Goal: Information Seeking & Learning: Learn about a topic

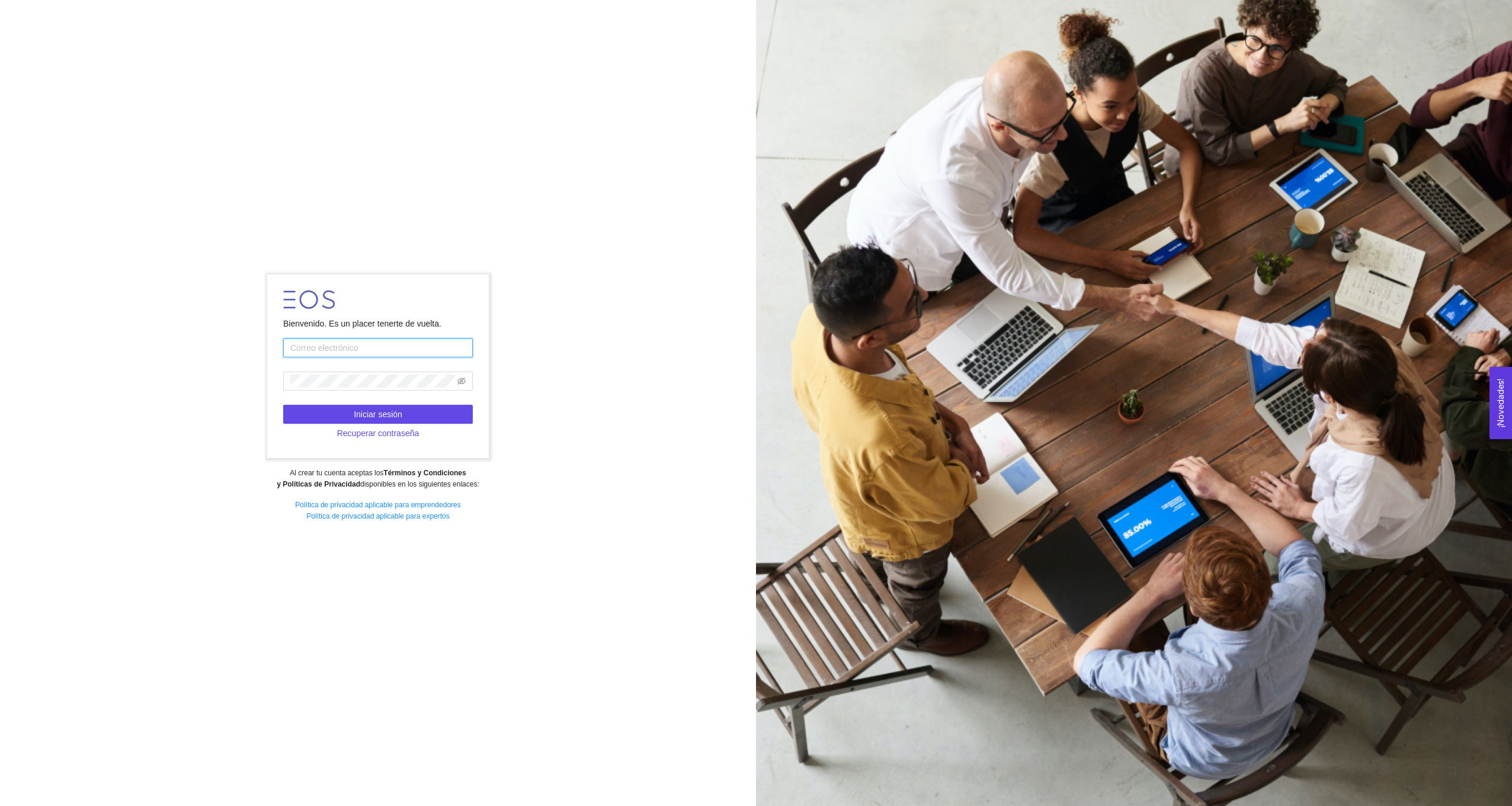
paste input "[EMAIL_ADDRESS][DOMAIN_NAME]"
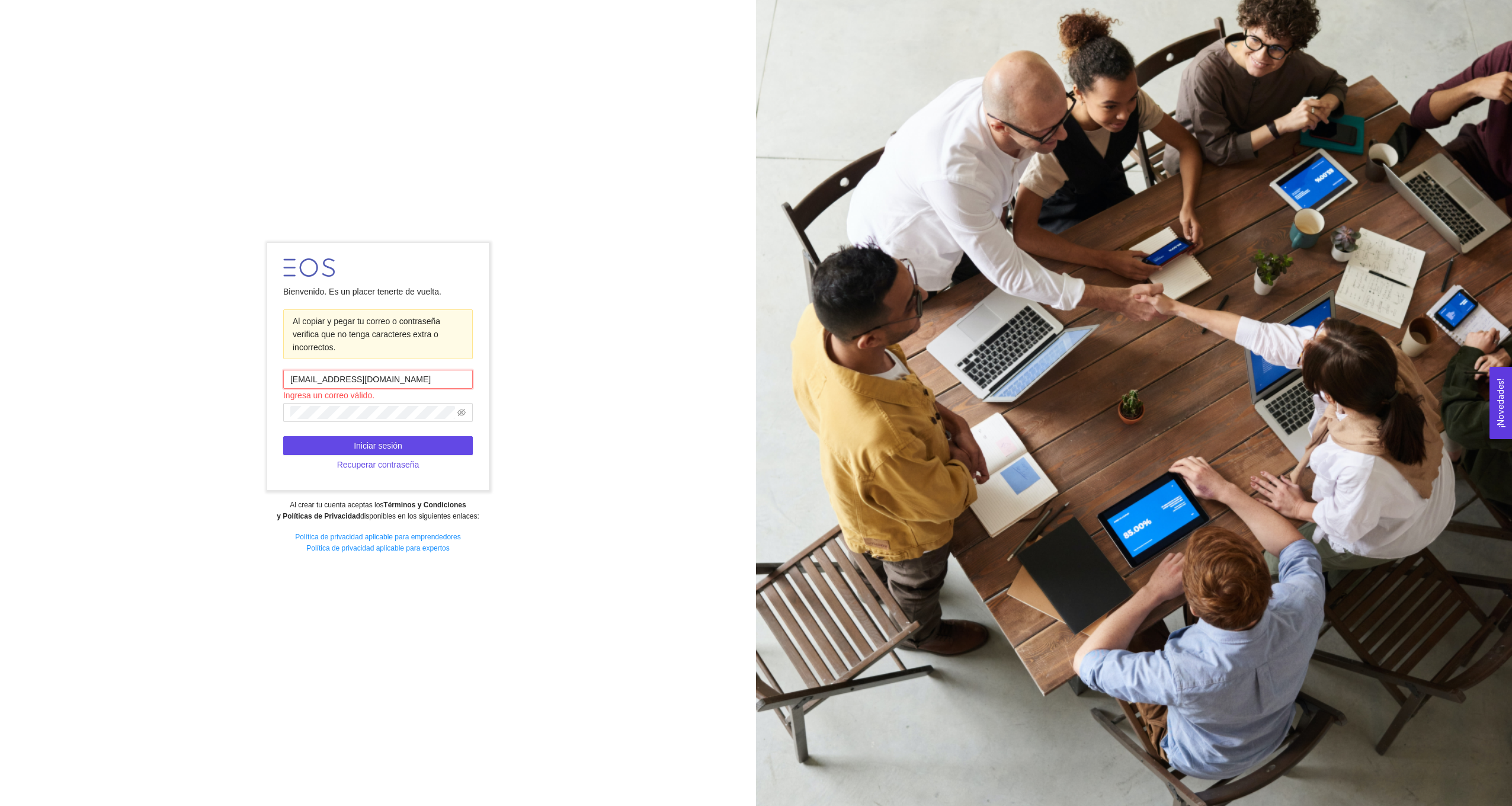
click at [292, 377] on input "[EMAIL_ADDRESS][DOMAIN_NAME]" at bounding box center [377, 379] width 189 height 19
type input "[EMAIL_ADDRESS][DOMAIN_NAME]"
click at [445, 447] on button "Iniciar sesión" at bounding box center [377, 445] width 189 height 19
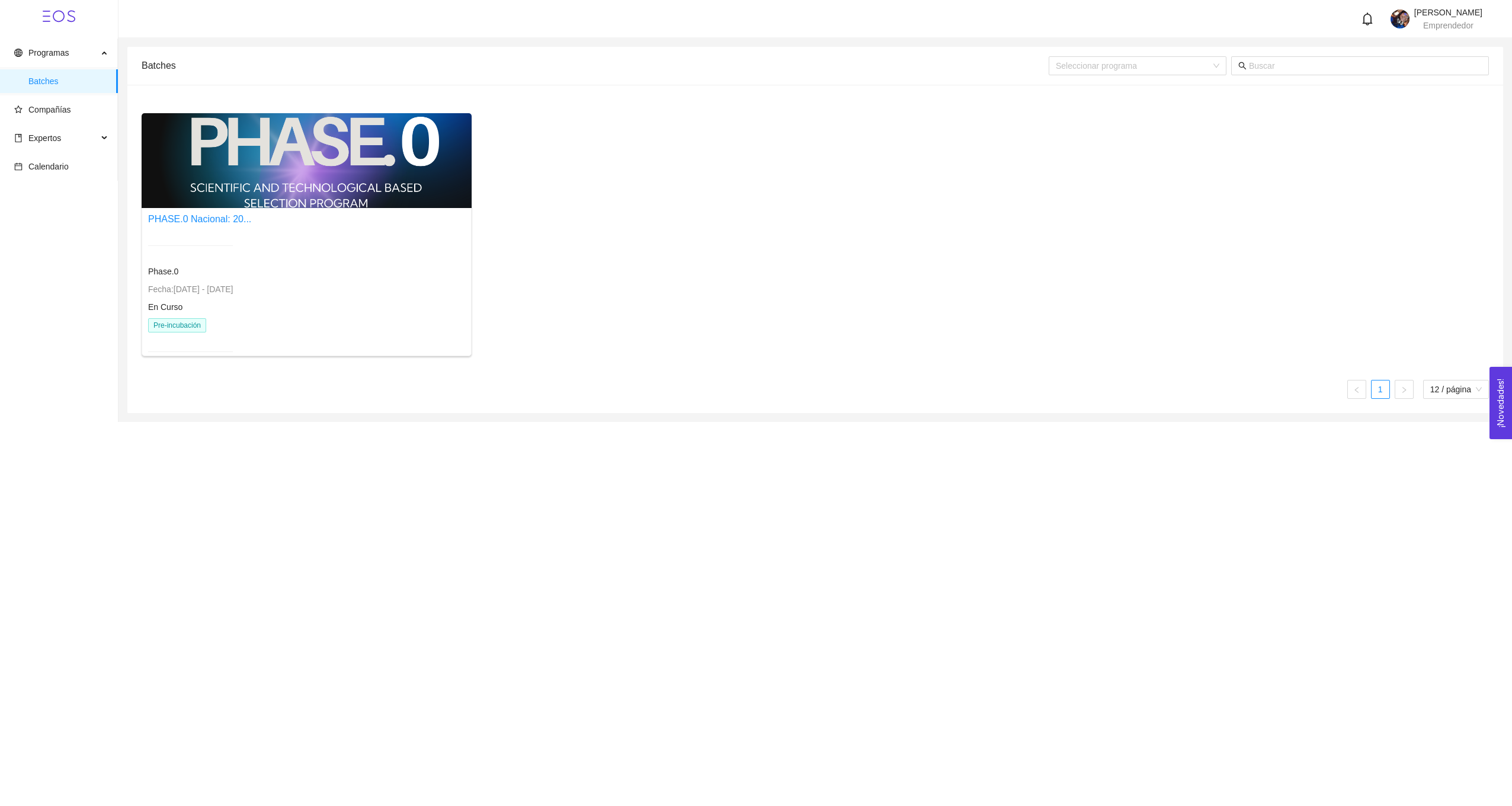
click at [274, 234] on div "PHASE.0 Nacional: 20... Phase.0 Fecha: [DATE] - [DATE] En Curso Pre-incubación" at bounding box center [306, 289] width 317 height 155
click at [211, 178] on div at bounding box center [306, 160] width 330 height 95
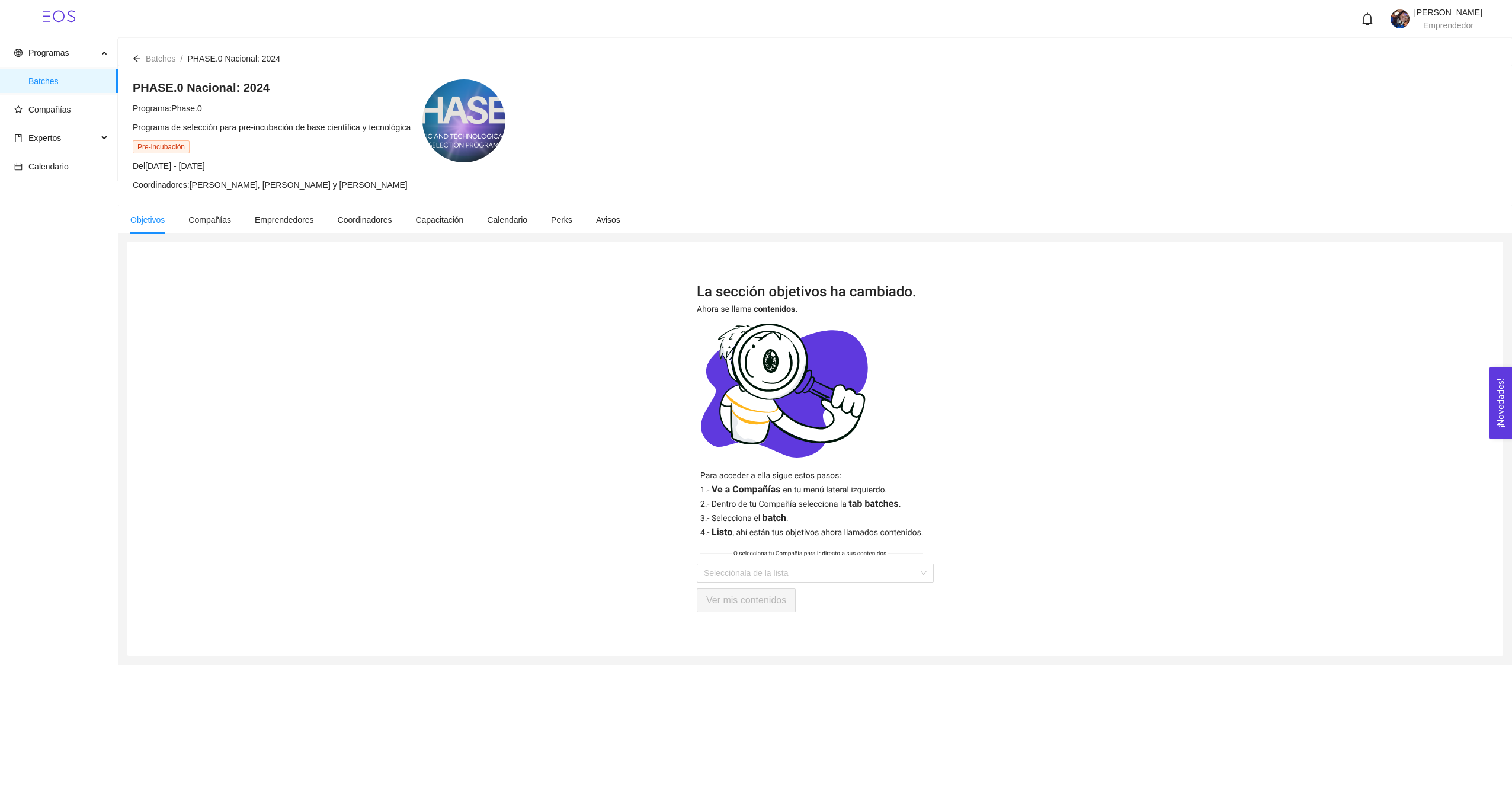
click at [183, 145] on span "Pre-incubación" at bounding box center [161, 147] width 57 height 13
click at [463, 115] on div at bounding box center [464, 120] width 83 height 83
click at [173, 144] on span "Pre-incubación" at bounding box center [161, 147] width 57 height 13
click at [173, 96] on div "PHASE.0 Nacional: 2024 Programa: Phase.0 Programa de selección para pre-incubac…" at bounding box center [271, 135] width 278 height 112
click at [178, 89] on h4 "PHASE.0 Nacional: 2024" at bounding box center [271, 87] width 278 height 17
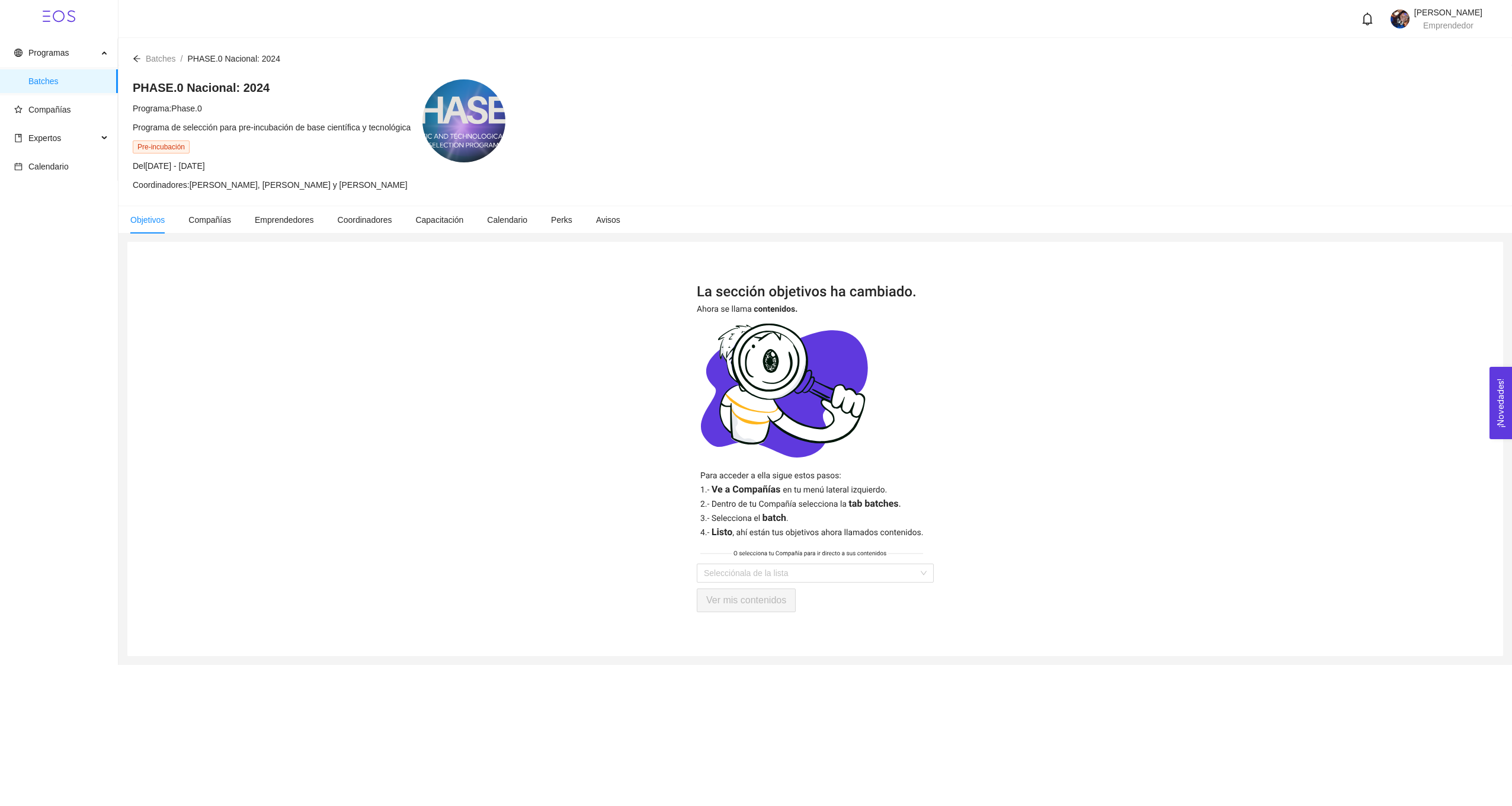
click at [215, 65] on li "PHASE.0 Nacional: 2024 /" at bounding box center [233, 59] width 92 height 13
click at [227, 57] on span "PHASE.0 Nacional: 2024" at bounding box center [233, 58] width 92 height 9
click at [157, 180] on span "Coordinadores: [PERSON_NAME], [PERSON_NAME] y [PERSON_NAME]" at bounding box center [270, 184] width 275 height 9
drag, startPoint x: 157, startPoint y: 180, endPoint x: 205, endPoint y: 218, distance: 61.2
click at [205, 218] on span "Compañías" at bounding box center [210, 219] width 43 height 9
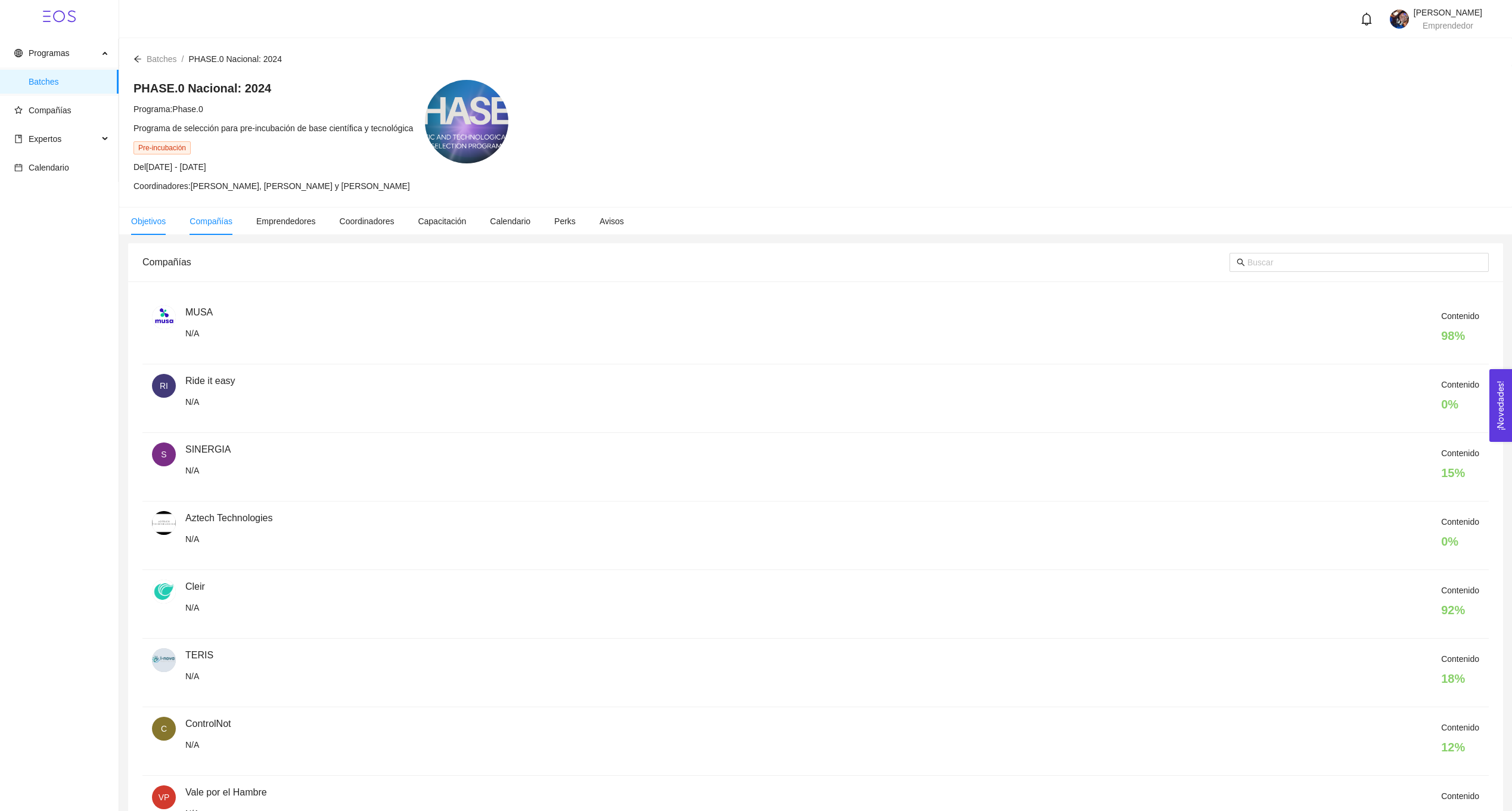
click at [151, 218] on span "Objetivos" at bounding box center [148, 220] width 34 height 9
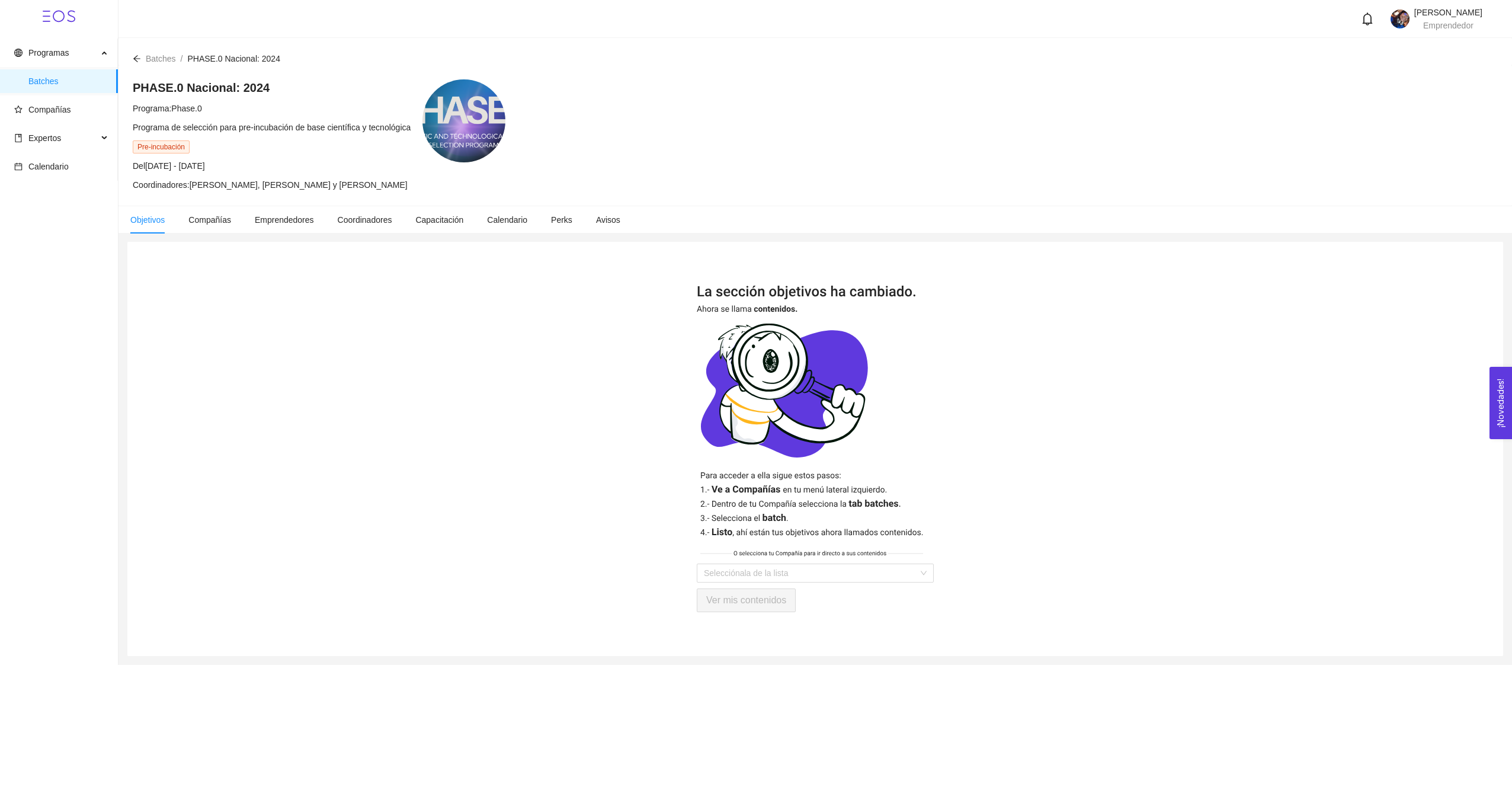
click at [149, 62] on span "Batches" at bounding box center [161, 58] width 30 height 9
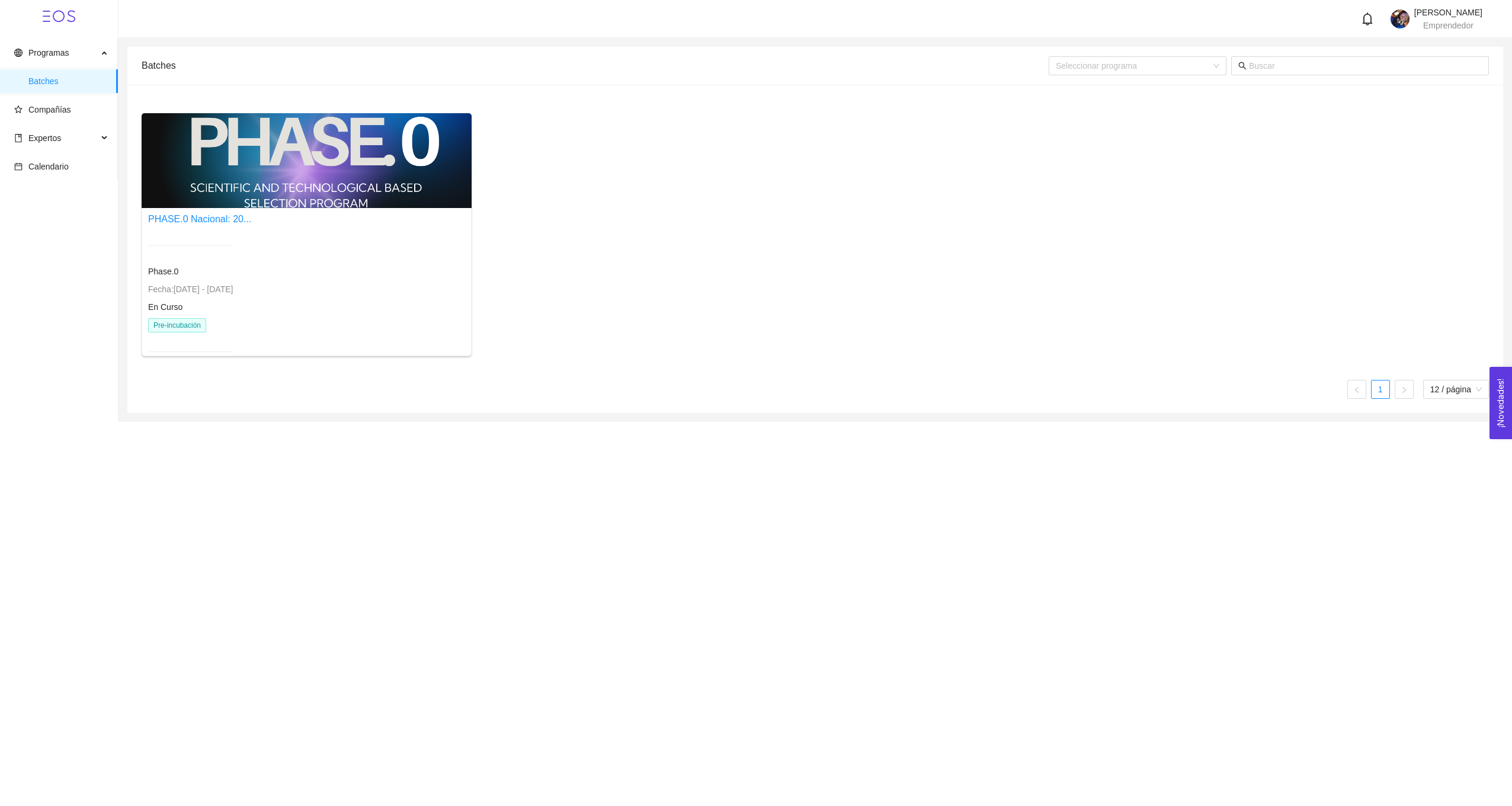
click at [380, 183] on div at bounding box center [306, 160] width 330 height 95
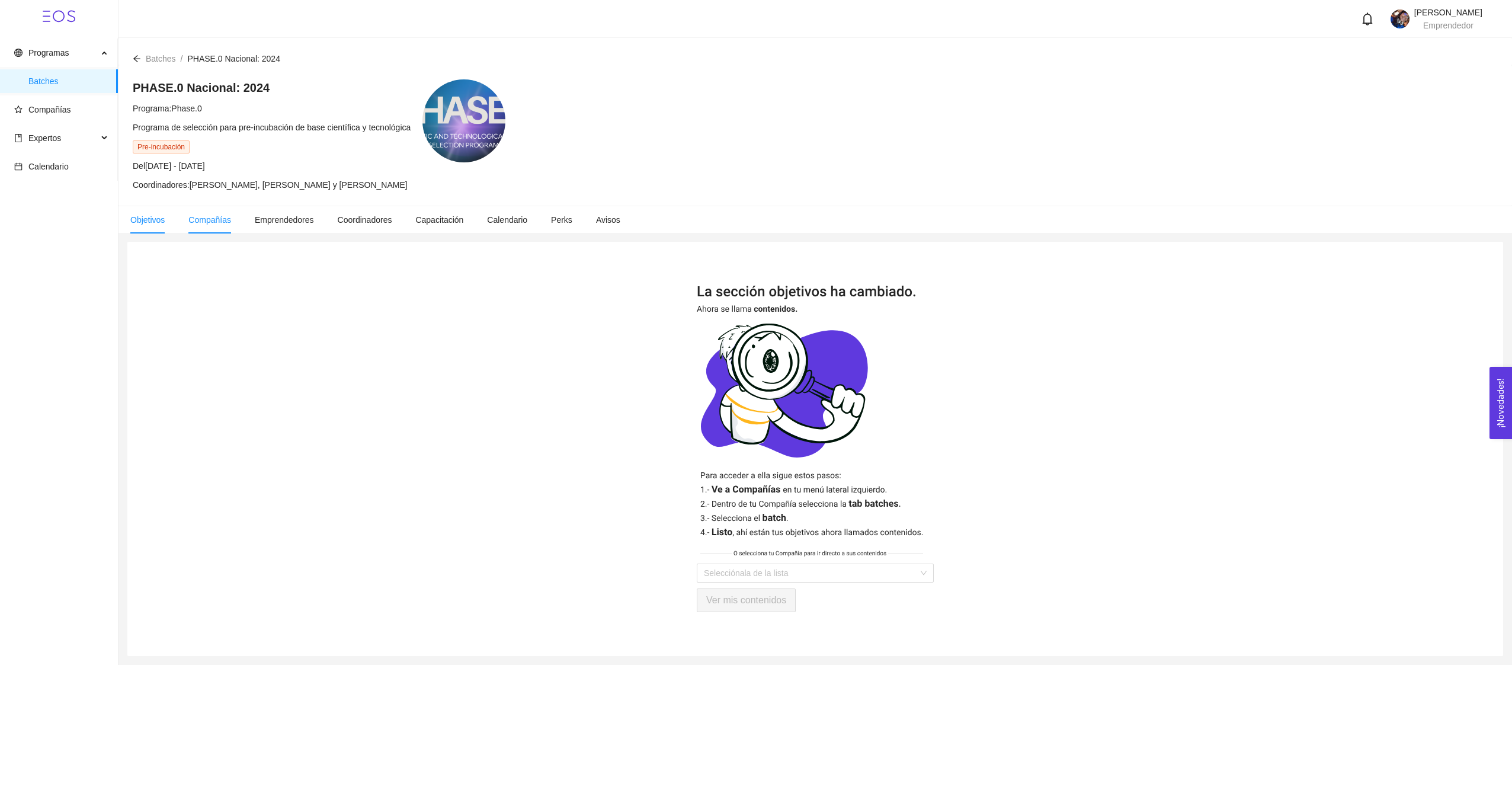
click at [208, 220] on span "Compañías" at bounding box center [210, 219] width 43 height 9
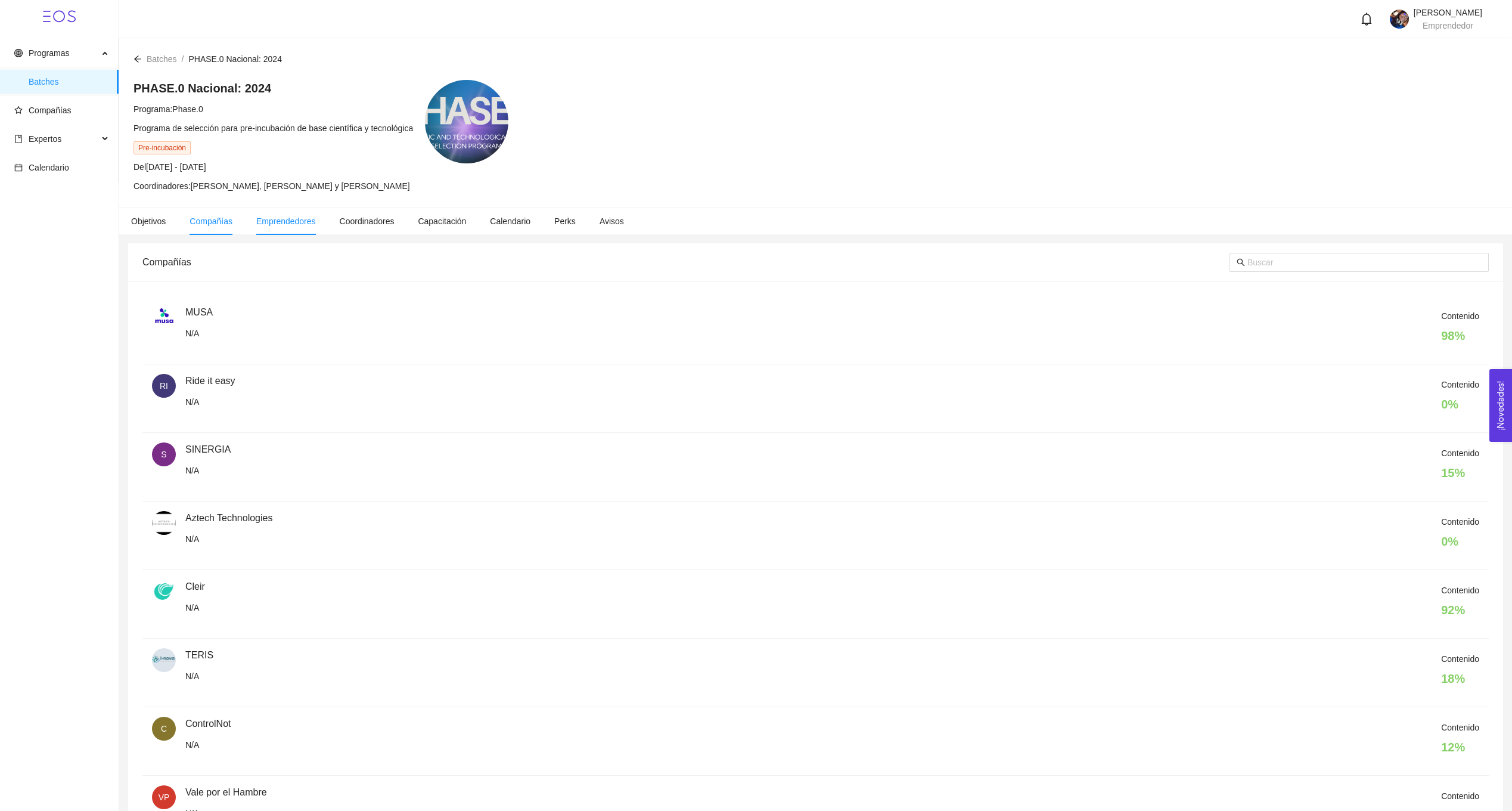
click at [282, 223] on span "Emprendedores" at bounding box center [286, 220] width 60 height 9
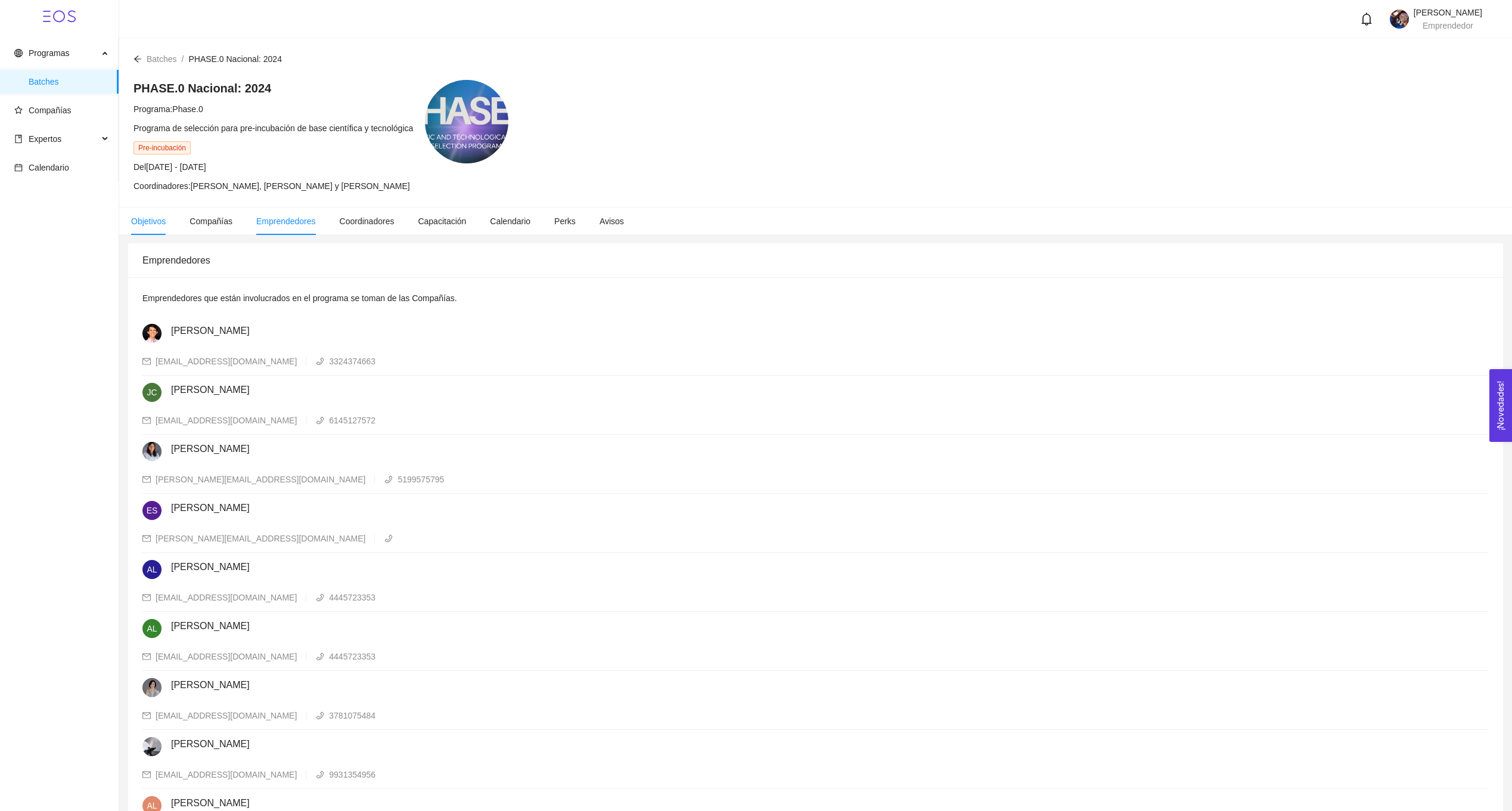
click at [144, 225] on span "Objetivos" at bounding box center [148, 220] width 34 height 9
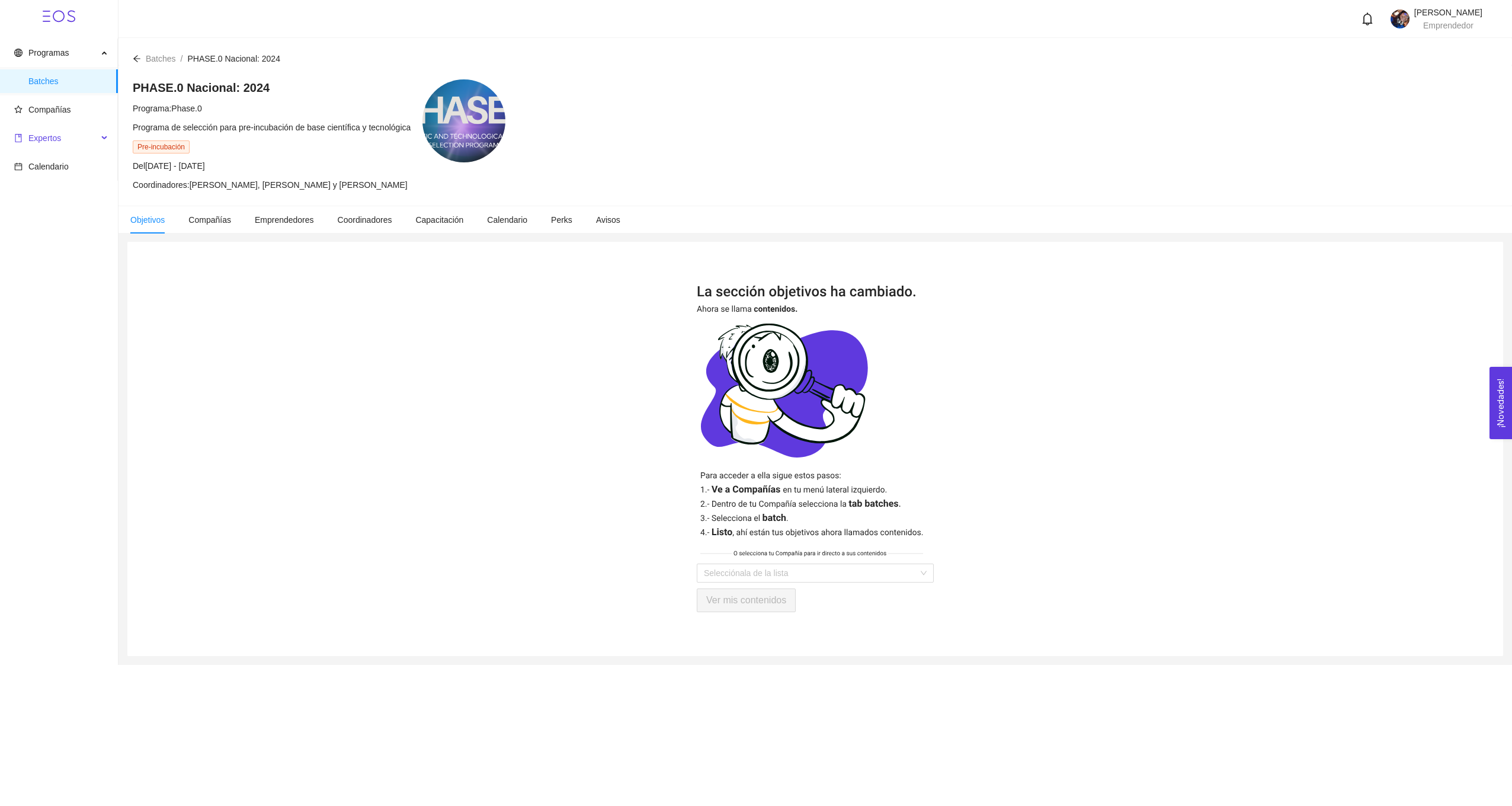
click at [64, 134] on span "Expertos" at bounding box center [56, 138] width 83 height 24
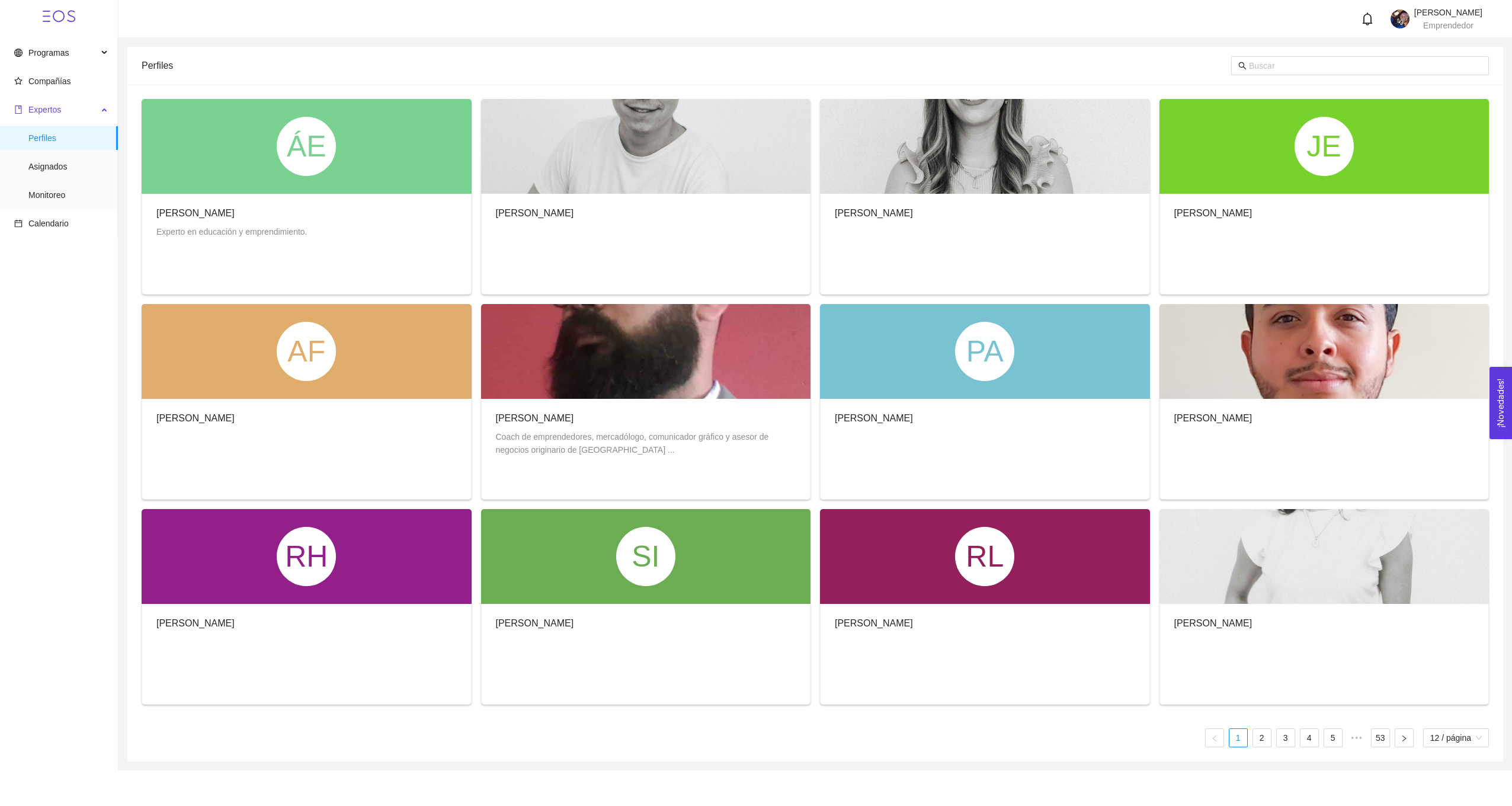
click at [96, 113] on span "Expertos" at bounding box center [56, 110] width 83 height 24
click at [75, 54] on span "Programas" at bounding box center [56, 52] width 83 height 24
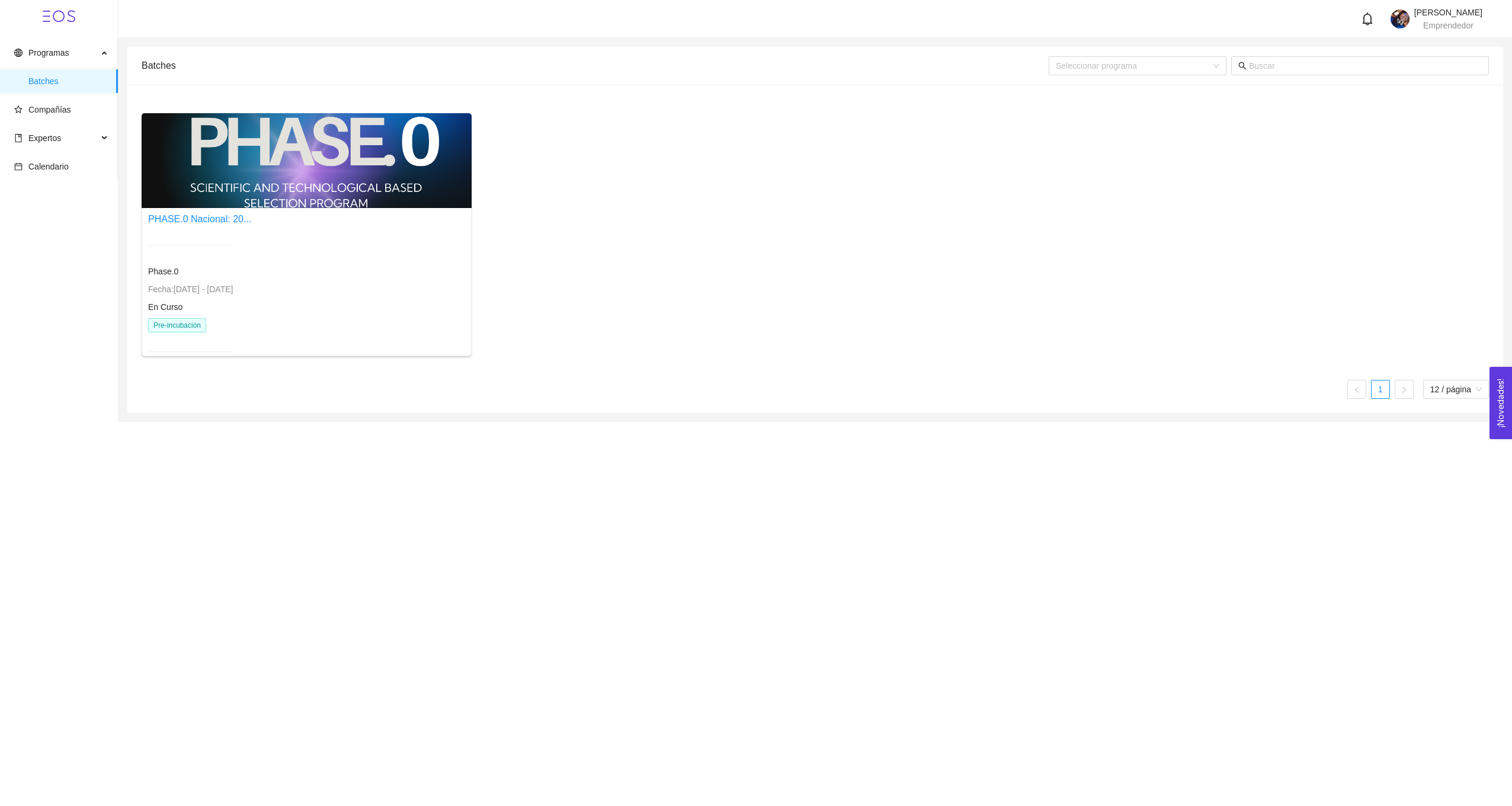
click at [175, 321] on span "Pre-incubación" at bounding box center [177, 326] width 58 height 15
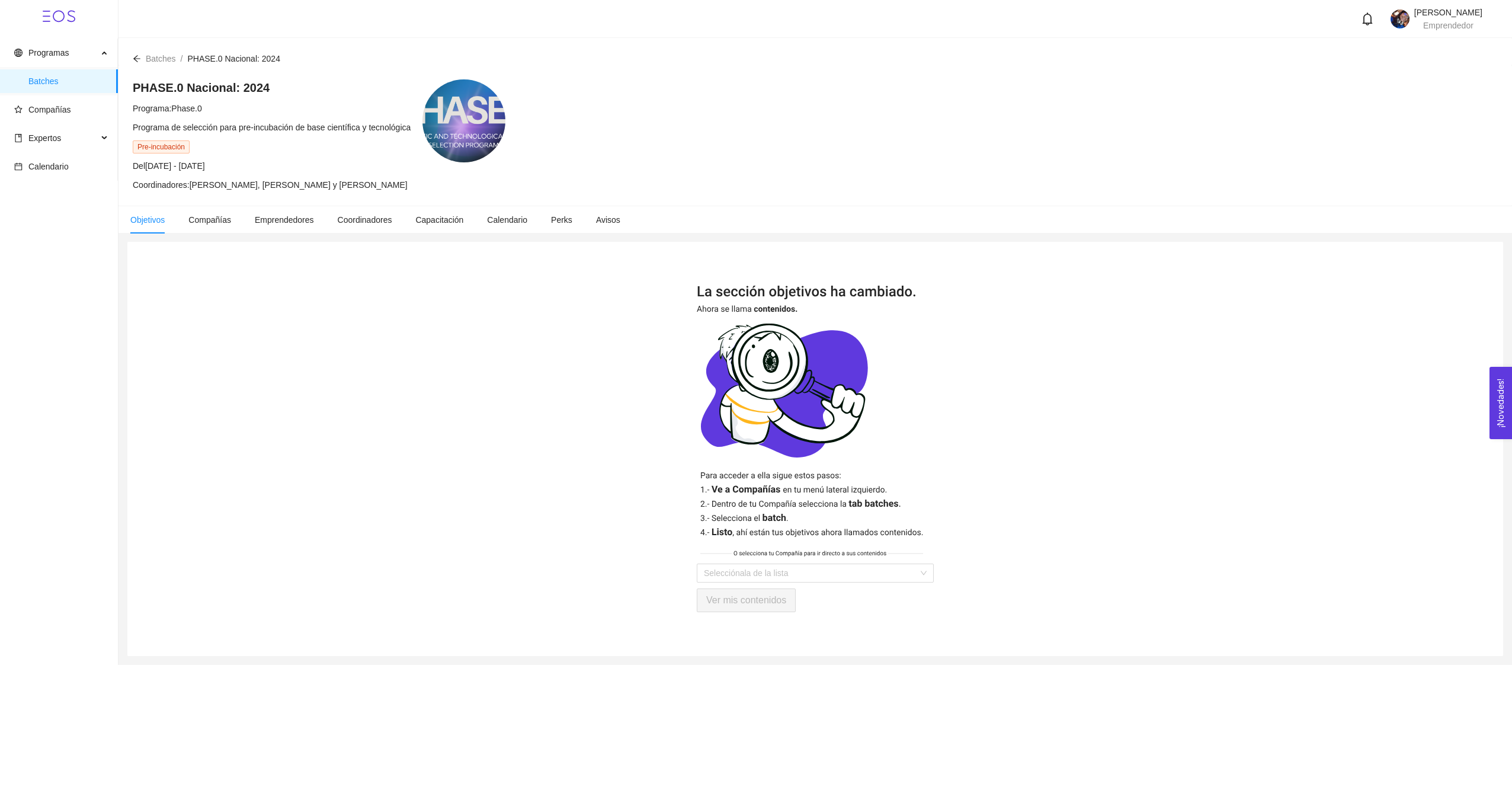
click at [153, 152] on span "Pre-incubación" at bounding box center [161, 147] width 57 height 13
click at [218, 192] on div "PHASE.0 Nacional: 2024 Programa: Phase.0 Programa de selección para pre-incubac…" at bounding box center [815, 136] width 1394 height 141
click at [220, 224] on span "Compañías" at bounding box center [210, 219] width 43 height 9
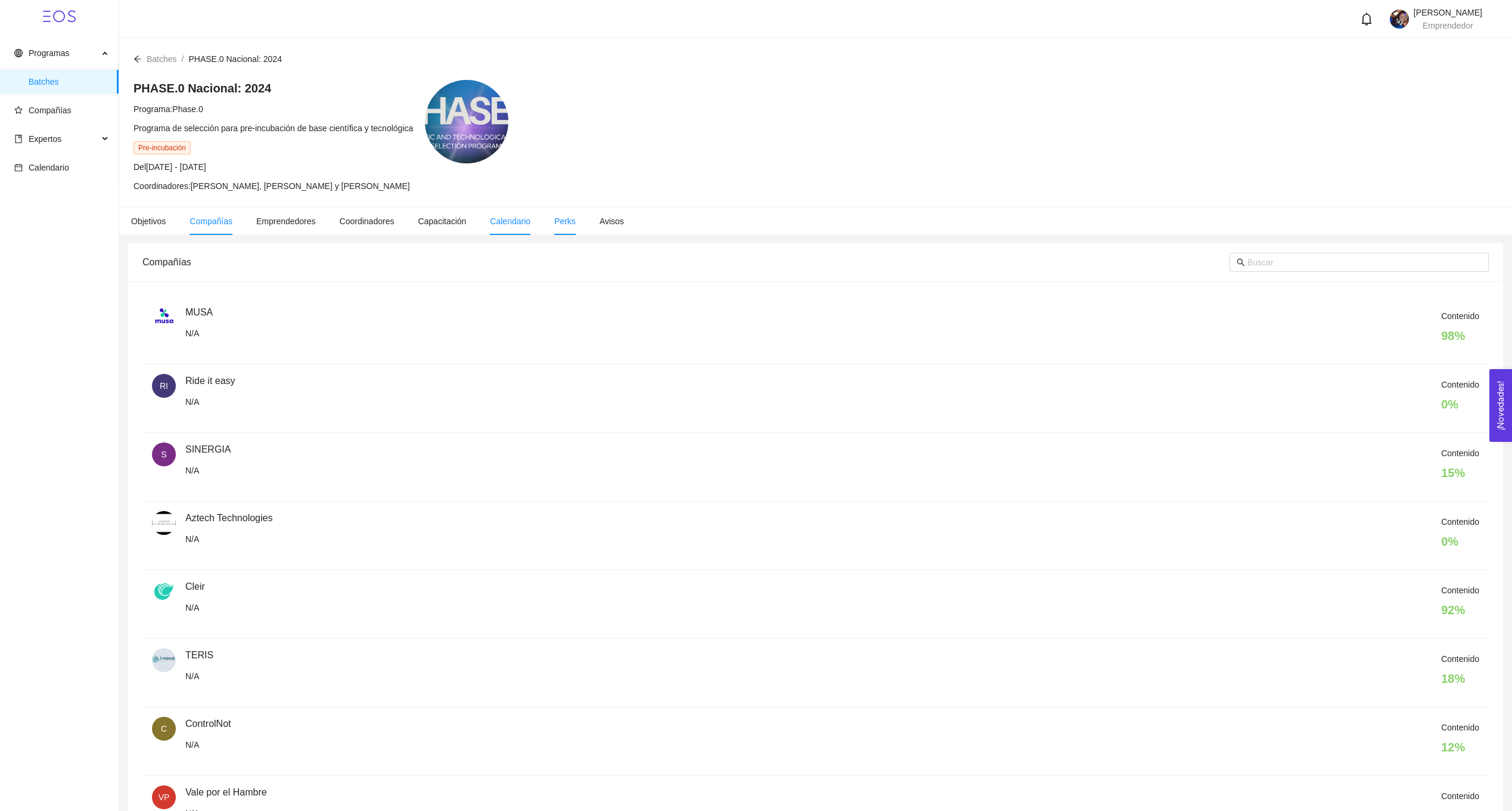
click at [512, 220] on span "Calendario" at bounding box center [510, 220] width 41 height 9
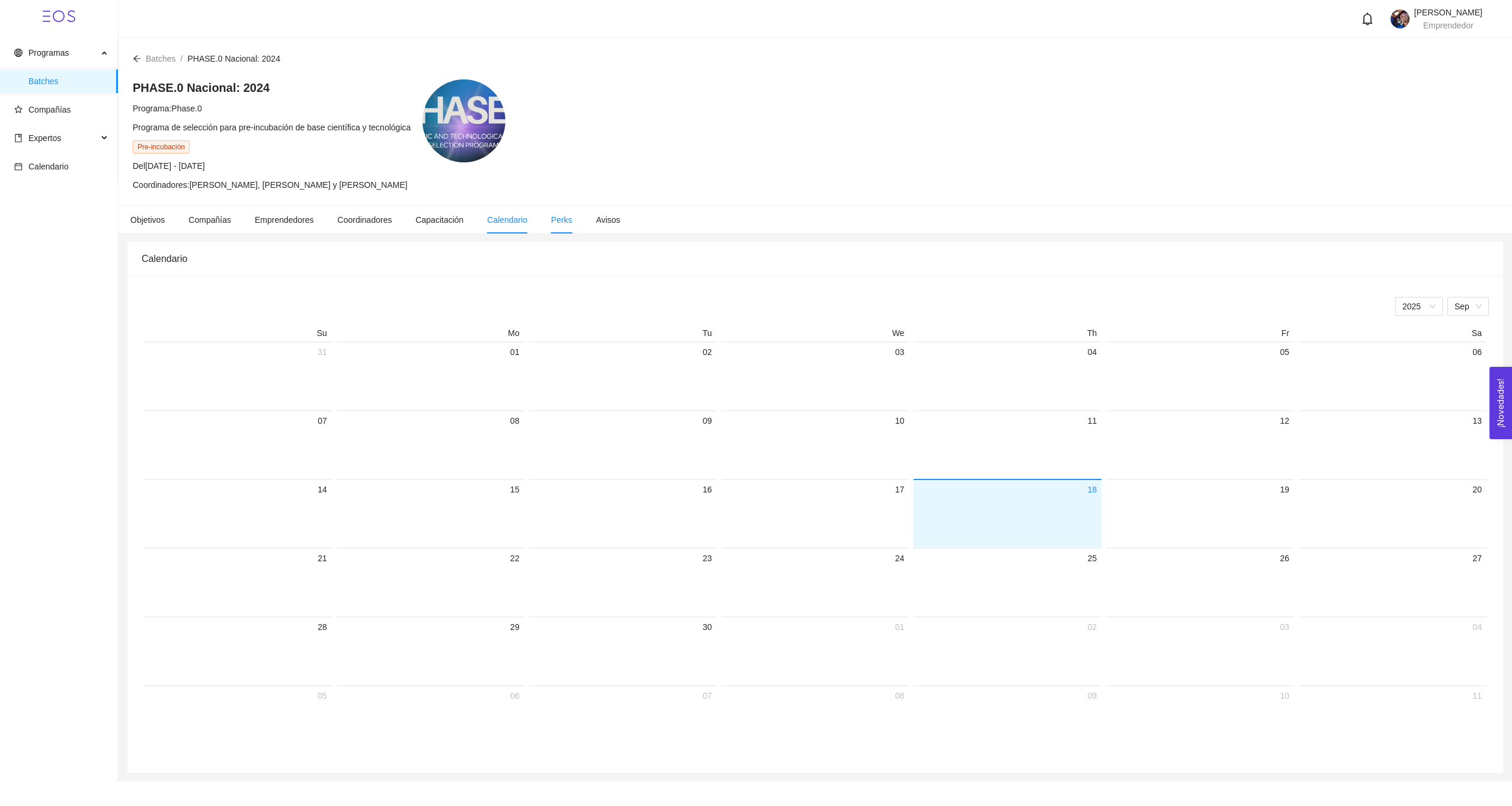
click at [557, 228] on li "Perks" at bounding box center [562, 220] width 45 height 28
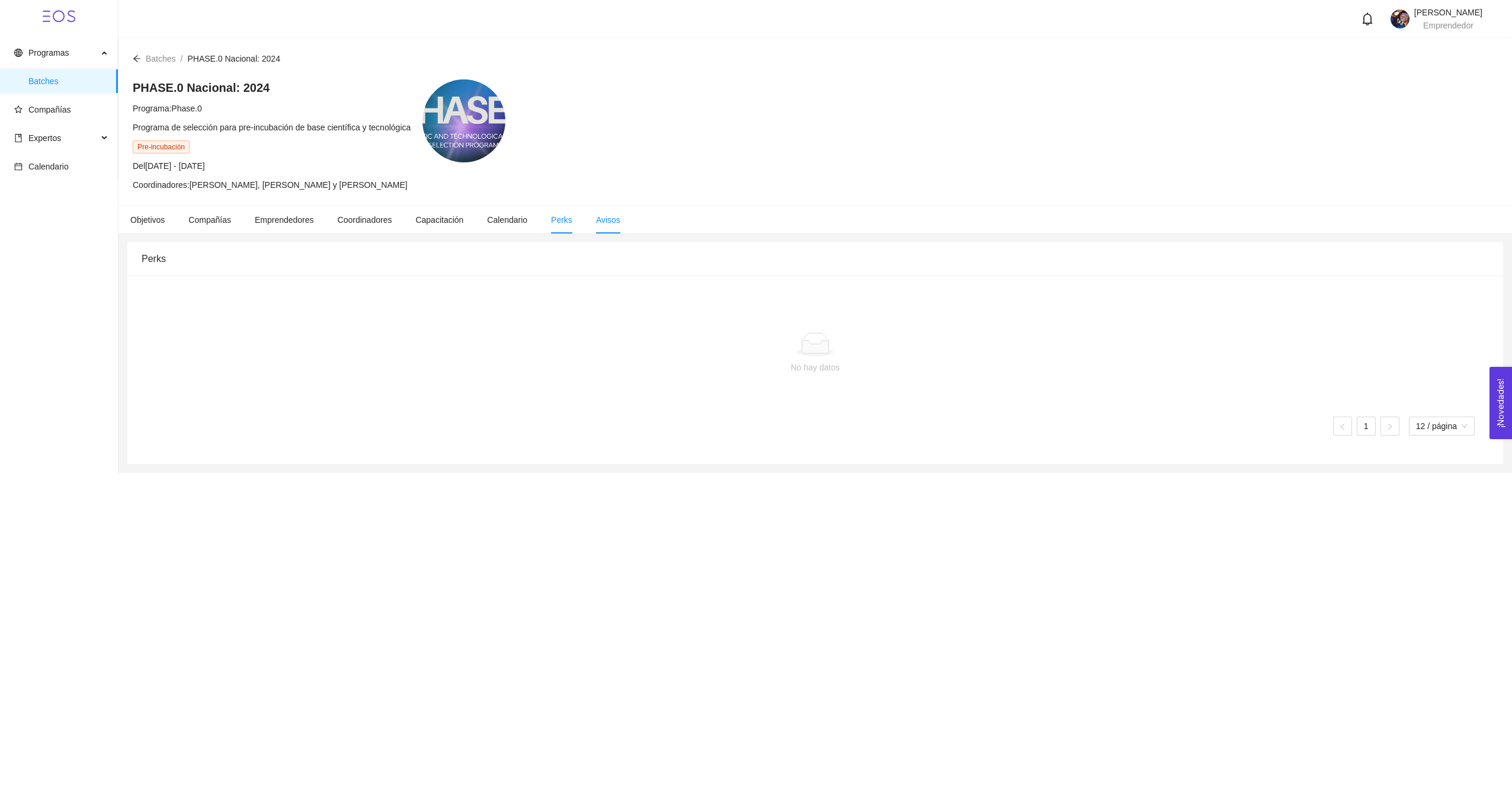
click at [584, 218] on li "Avisos" at bounding box center [608, 220] width 48 height 28
click at [165, 216] on span "Objetivos" at bounding box center [147, 219] width 34 height 9
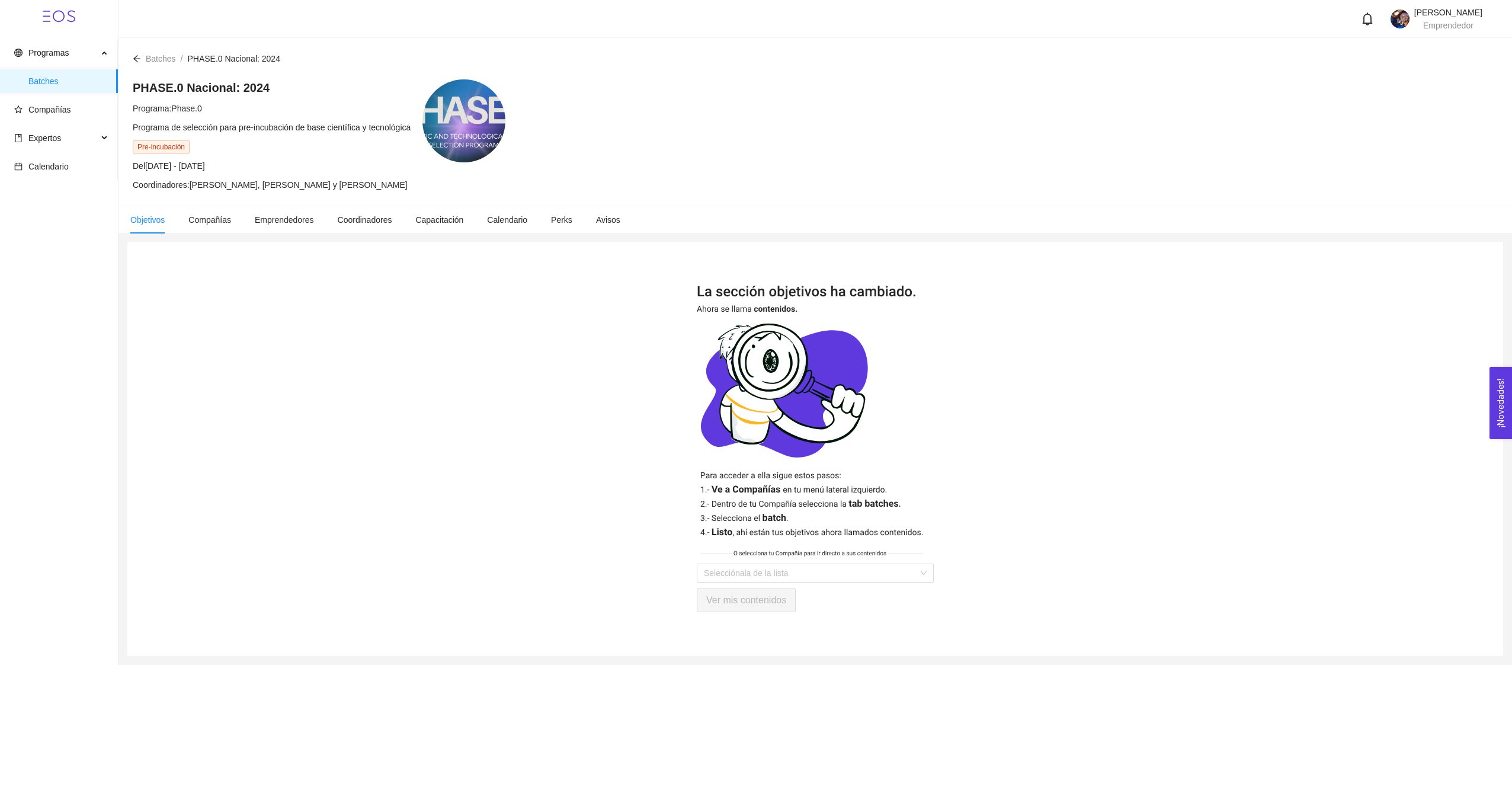
click at [30, 22] on span at bounding box center [59, 16] width 118 height 33
click at [65, 112] on span "Compañías" at bounding box center [49, 110] width 43 height 9
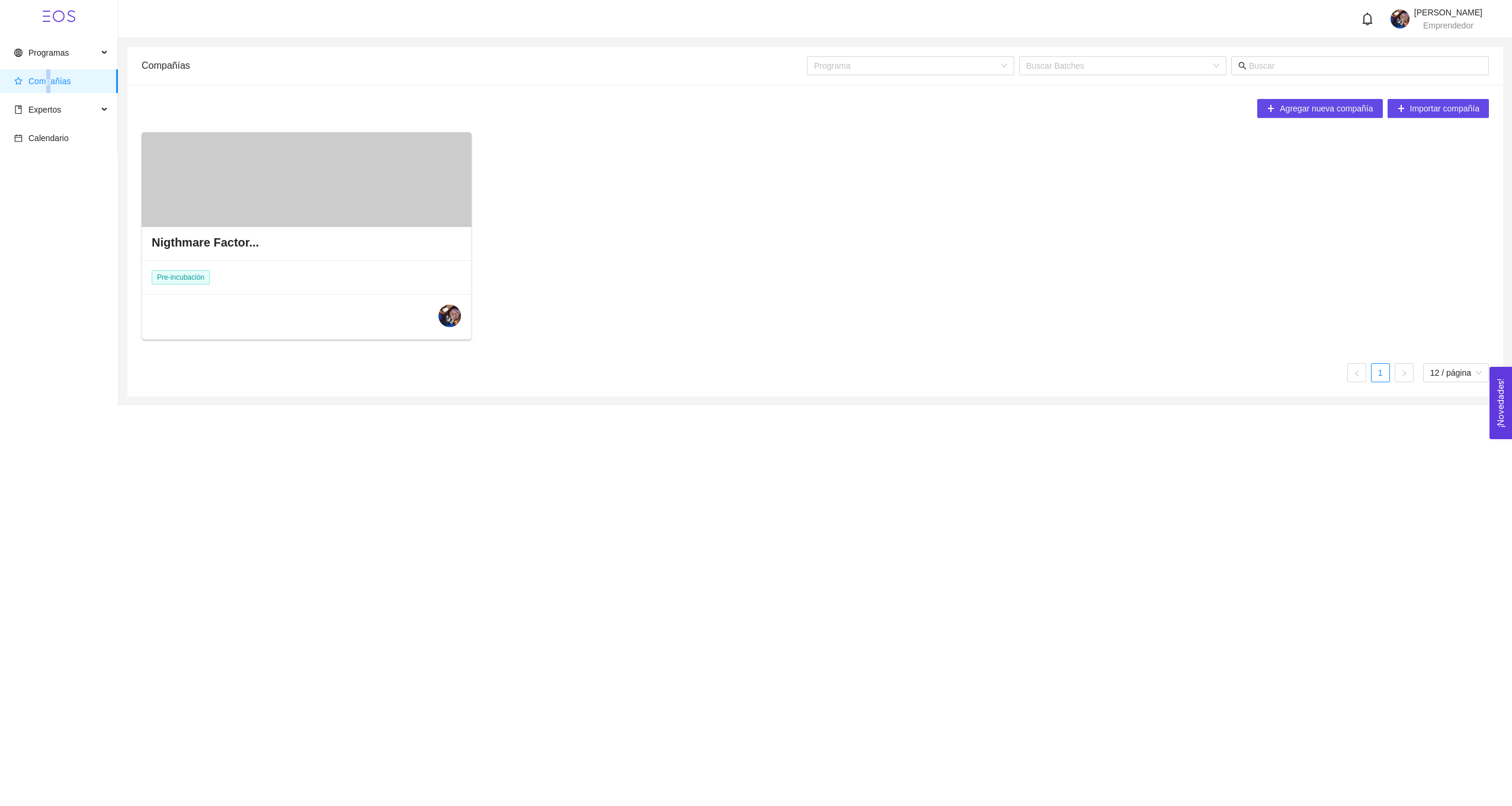
click at [47, 78] on span "Compañías" at bounding box center [49, 81] width 43 height 9
click at [189, 242] on h4 "Nigthmare Factor..." at bounding box center [205, 242] width 107 height 17
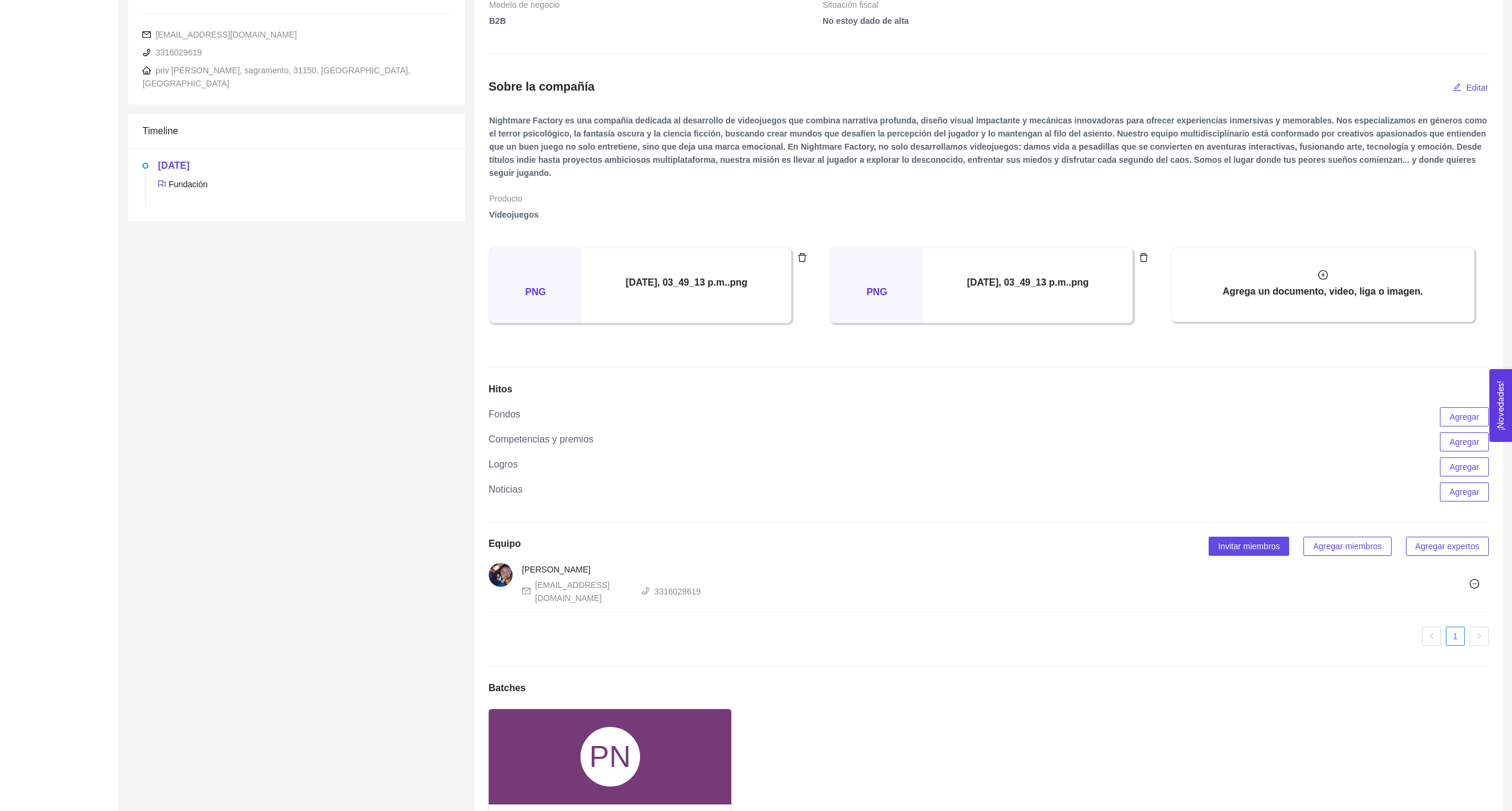
scroll to position [491, 0]
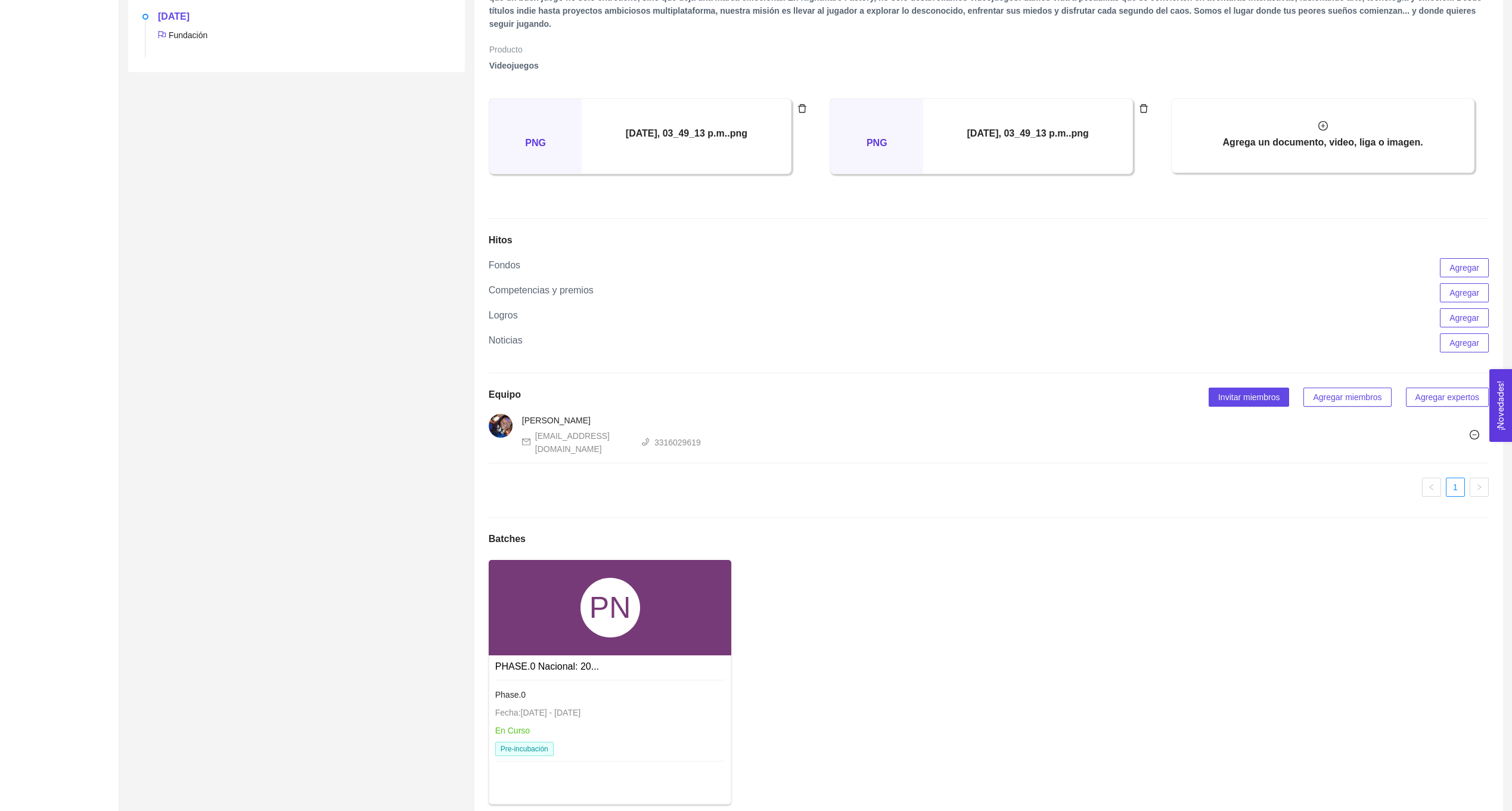
click at [655, 561] on div "PN" at bounding box center [610, 607] width 243 height 96
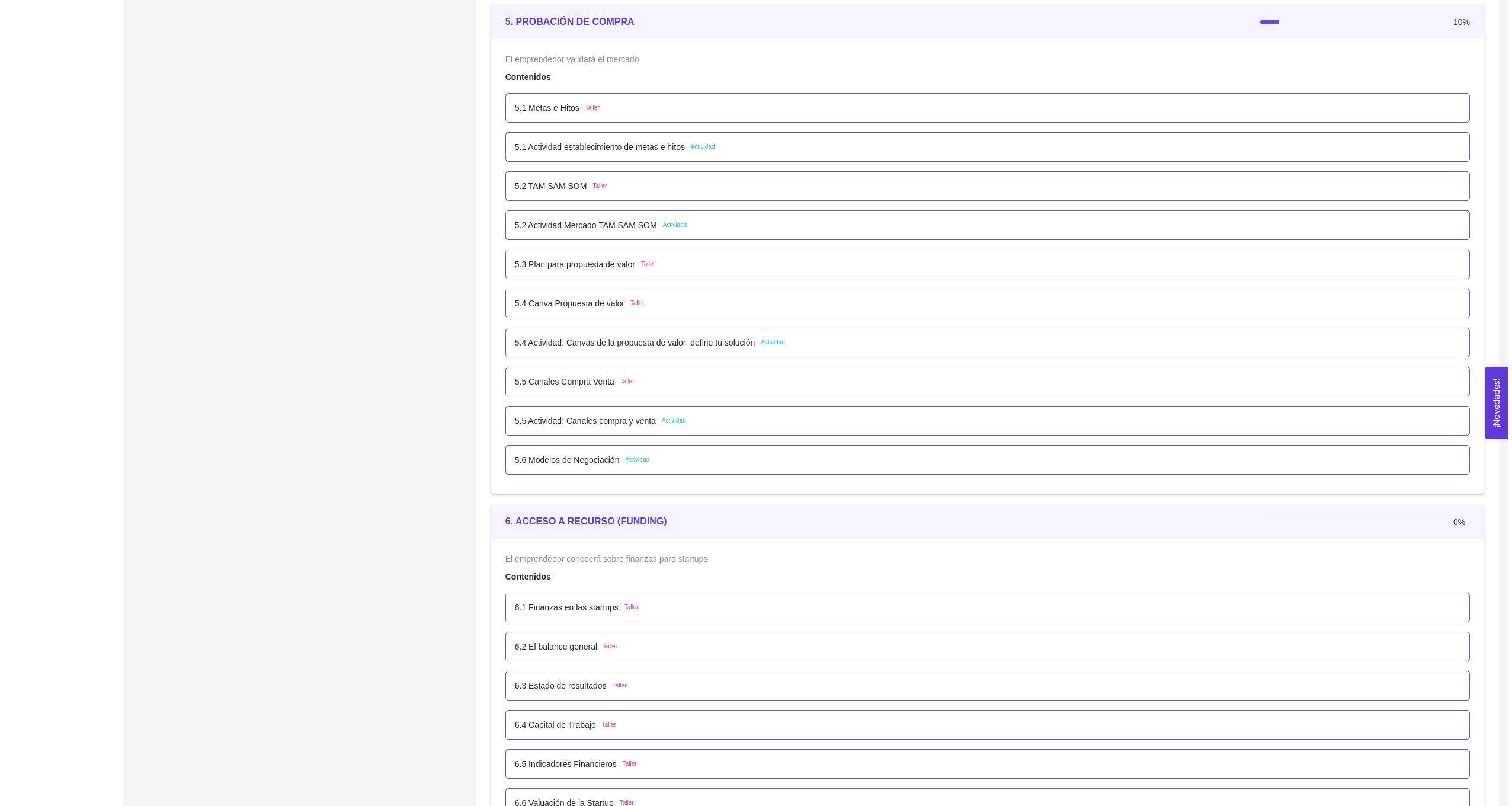
scroll to position [2252, 0]
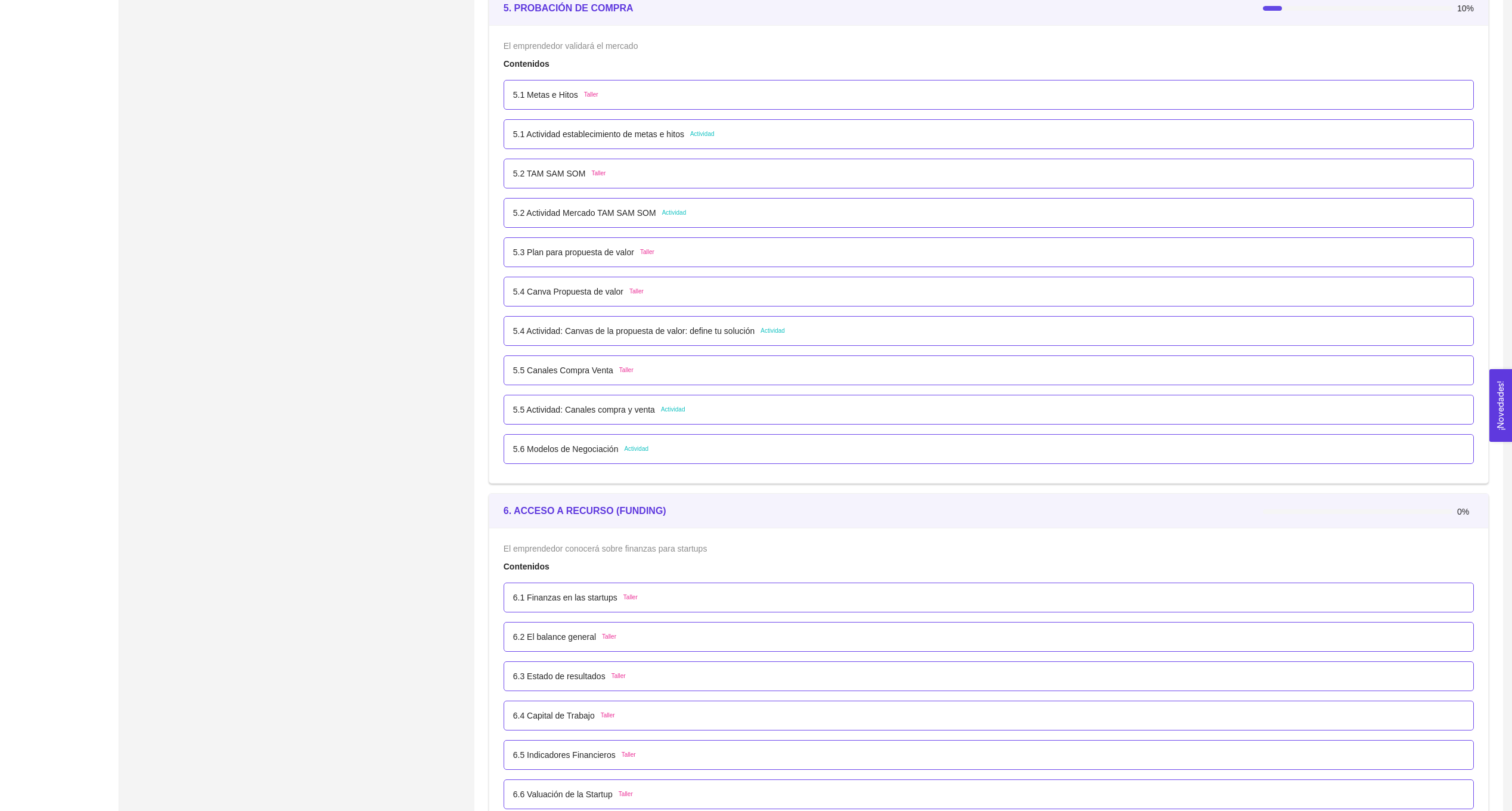
click at [633, 450] on span "Actividad" at bounding box center [636, 448] width 24 height 9
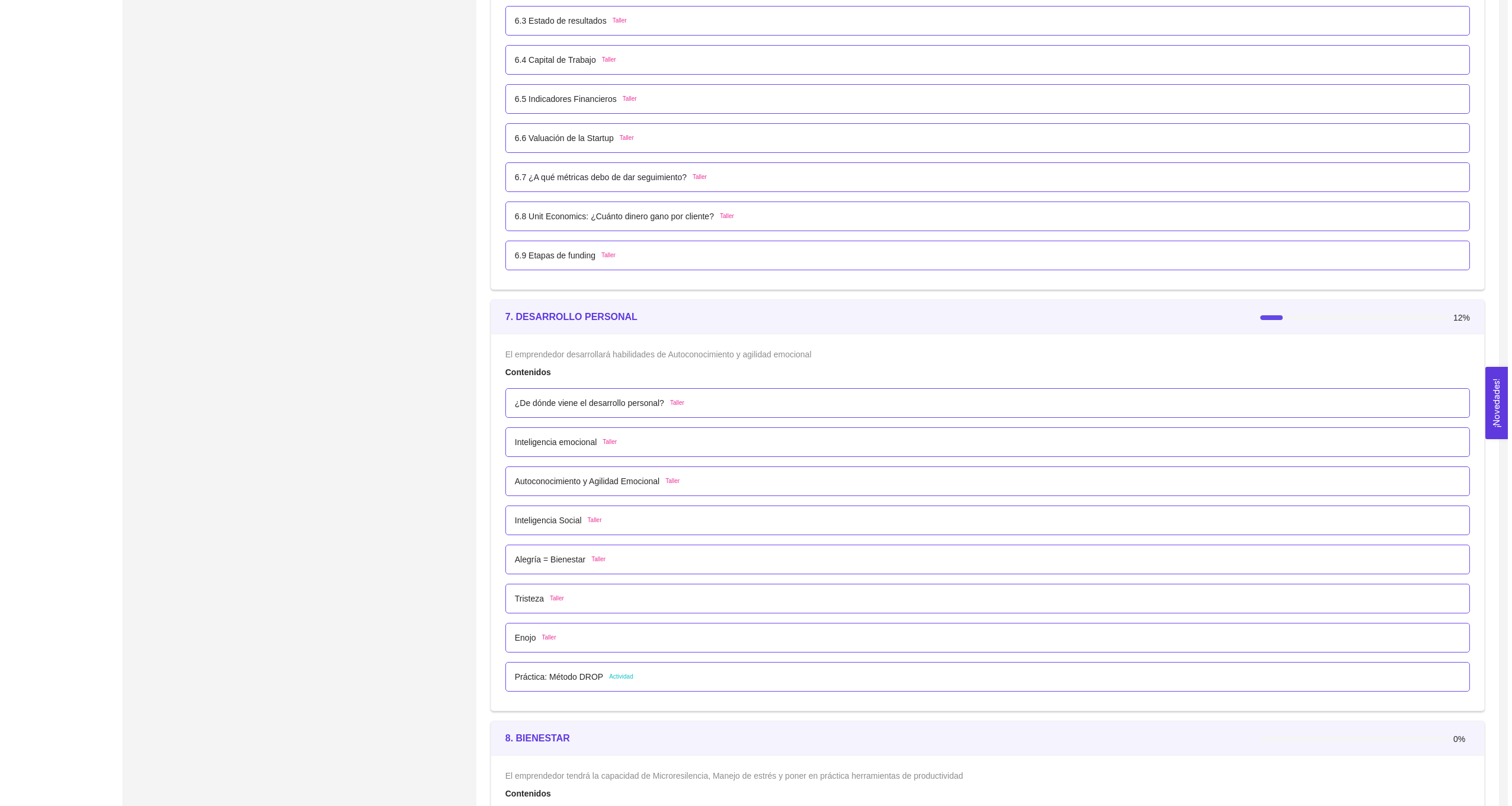
scroll to position [2903, 0]
click at [703, 671] on div "Práctica: Método DROP Actividad" at bounding box center [983, 676] width 946 height 13
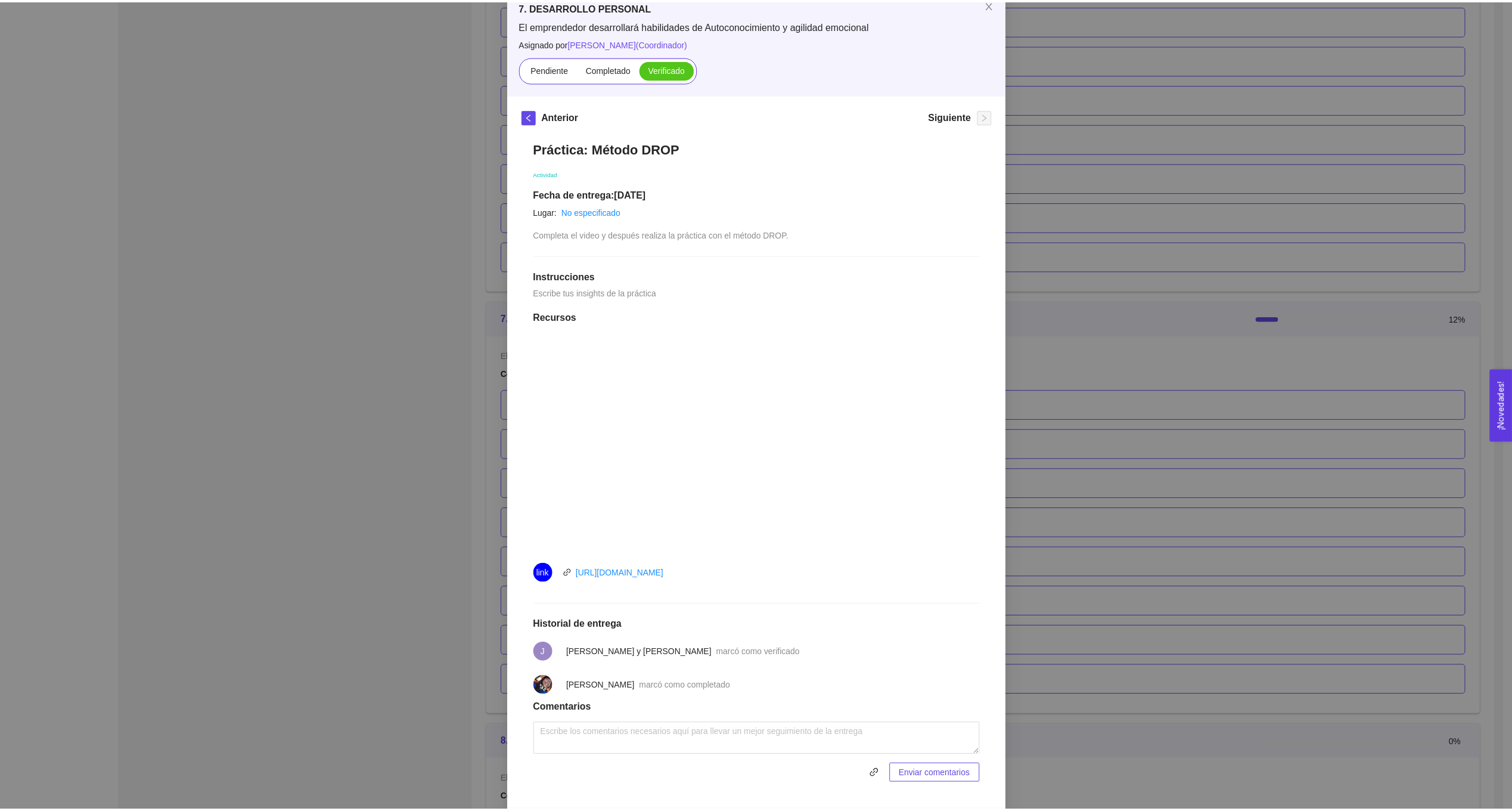
scroll to position [0, 0]
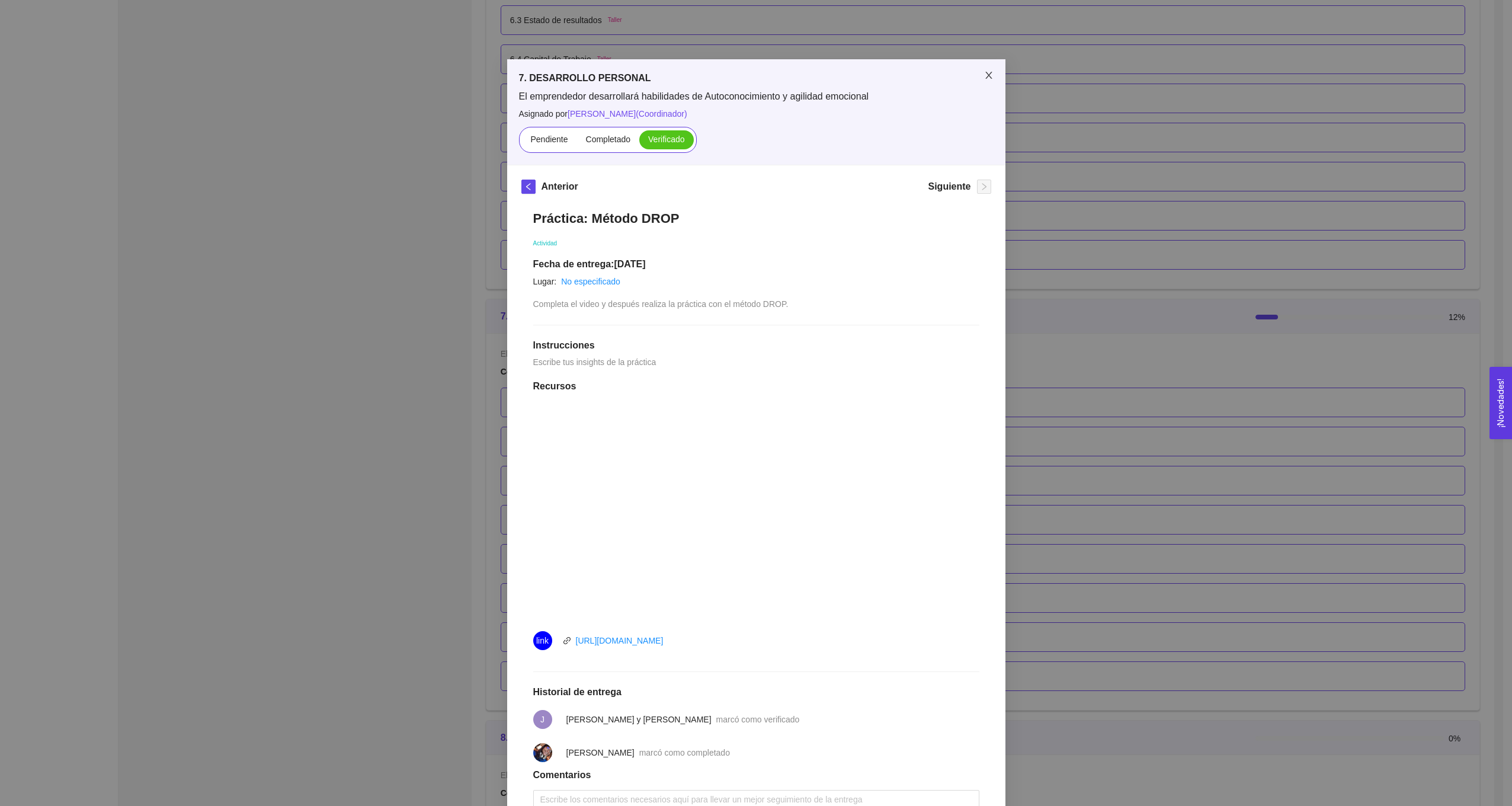
click at [988, 72] on icon "close" at bounding box center [989, 75] width 9 height 9
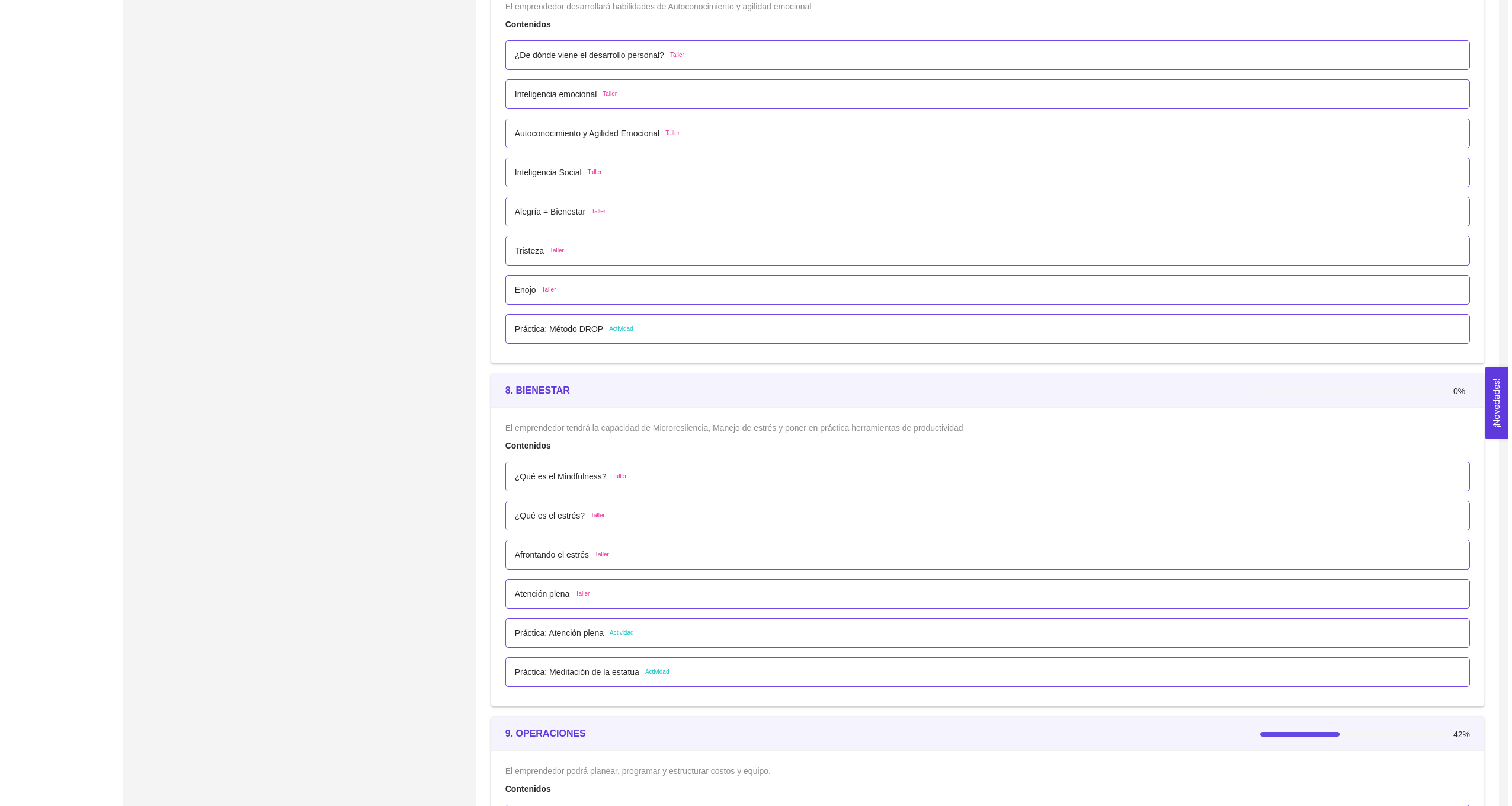
scroll to position [3259, 0]
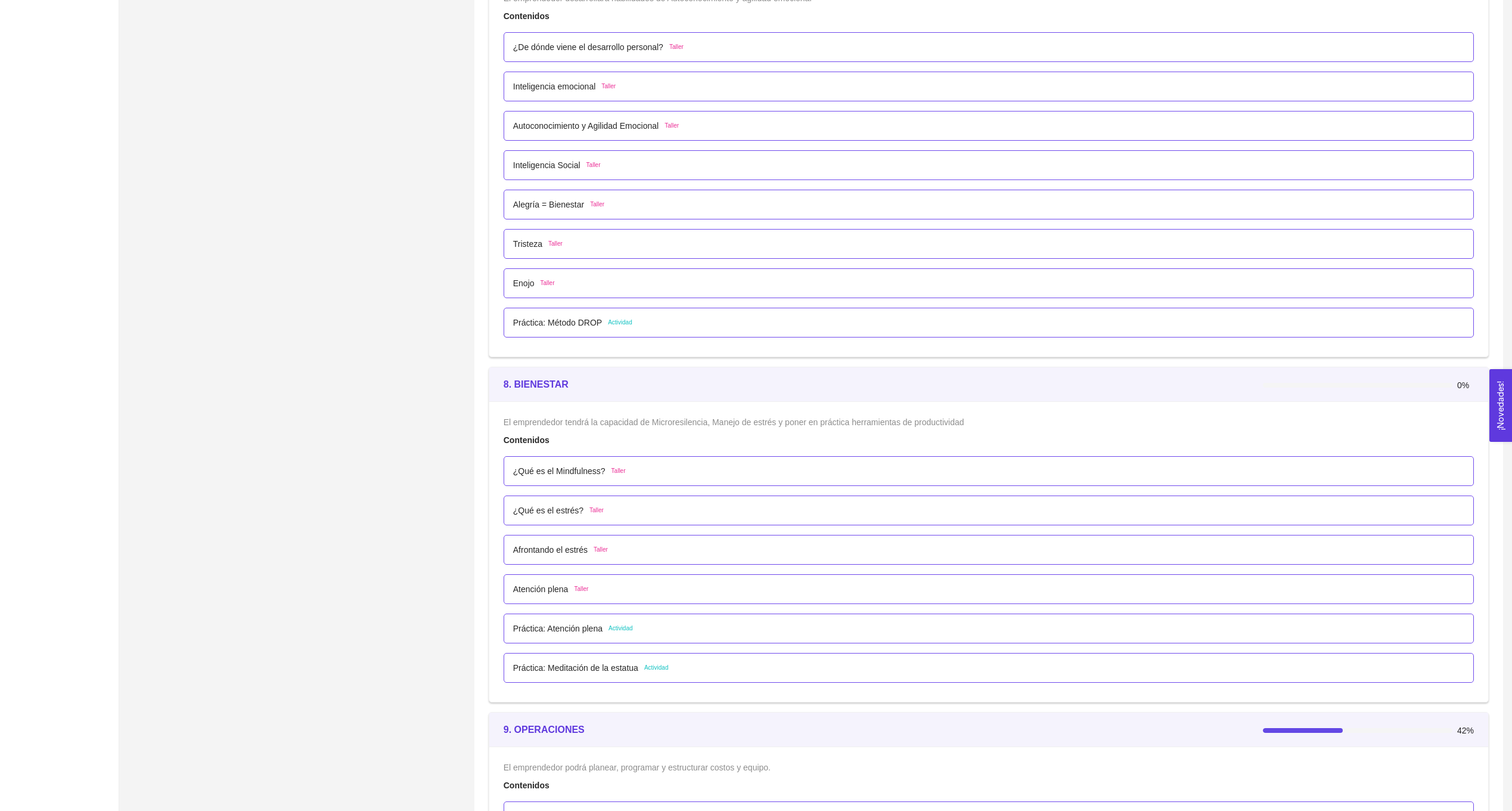
click at [650, 634] on div "Práctica: Atención plena Actividad" at bounding box center [989, 629] width 952 height 13
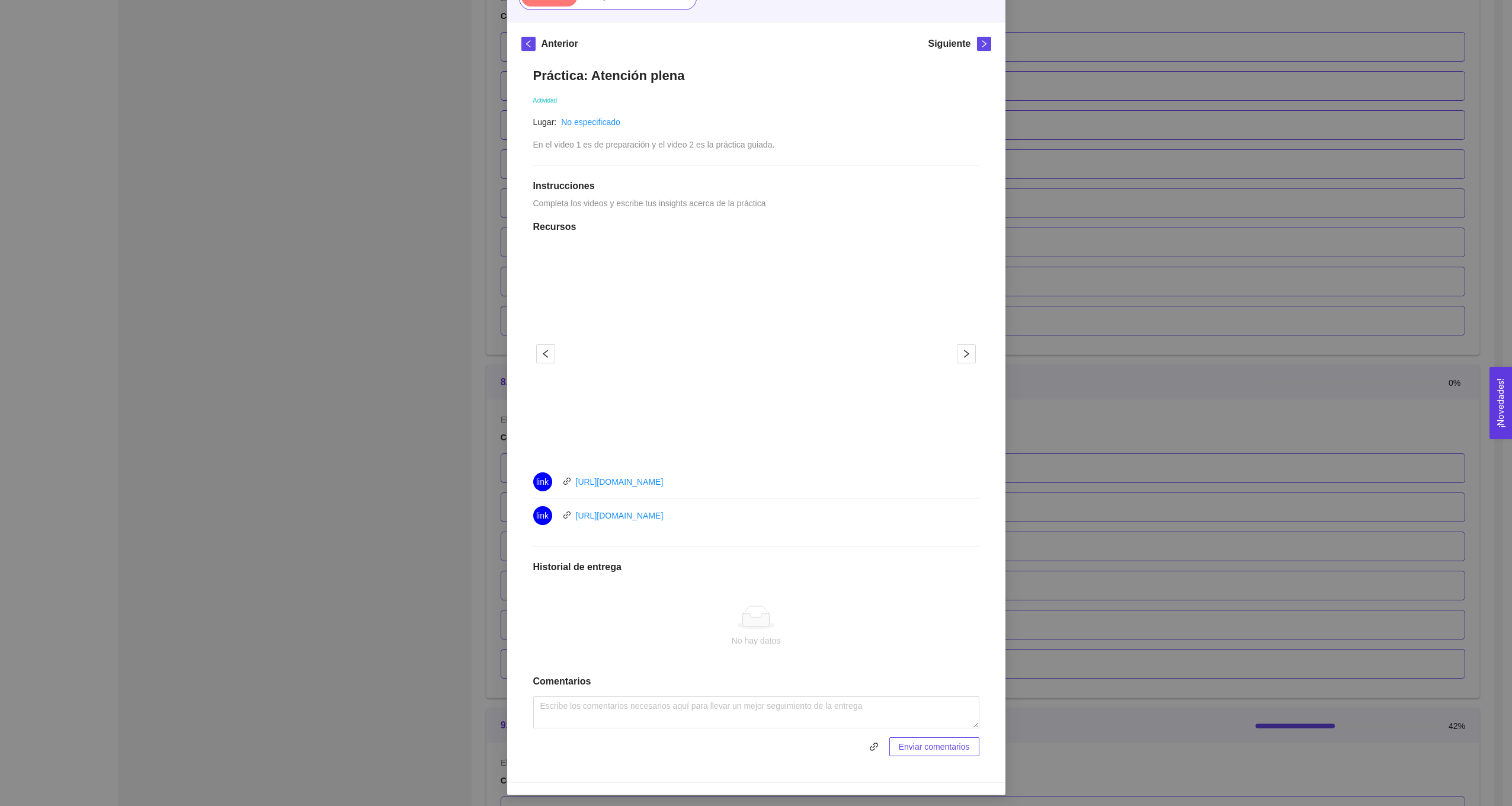
scroll to position [159, 0]
click at [1204, 541] on div "8. BIENESTAR El emprendedor tendrá la capacidad de Microresilencia, Manejo de e…" at bounding box center [756, 403] width 1512 height 806
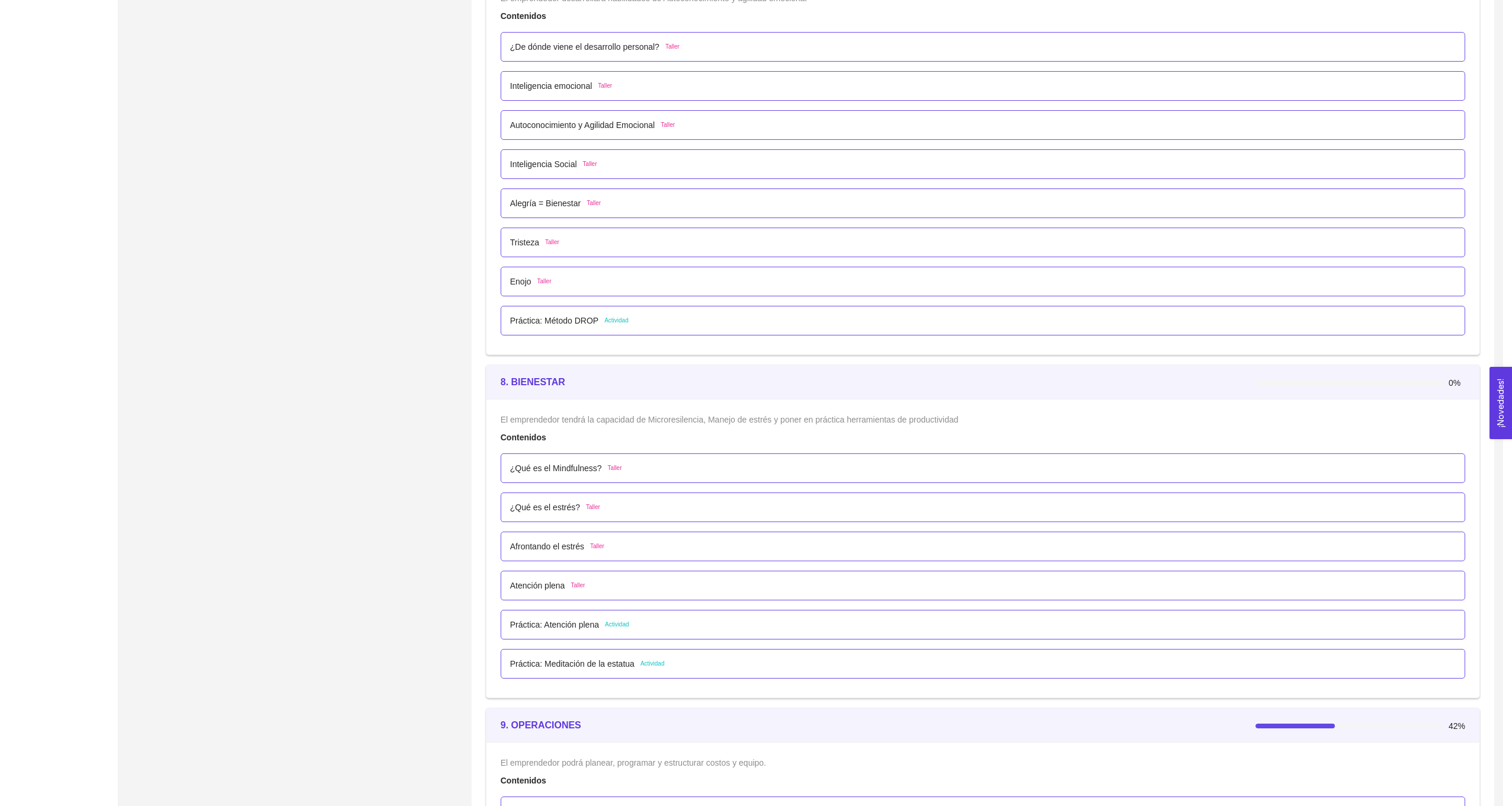
scroll to position [99, 0]
click at [661, 465] on div "¿Qué es el Mindfulness? Taller" at bounding box center [983, 468] width 946 height 13
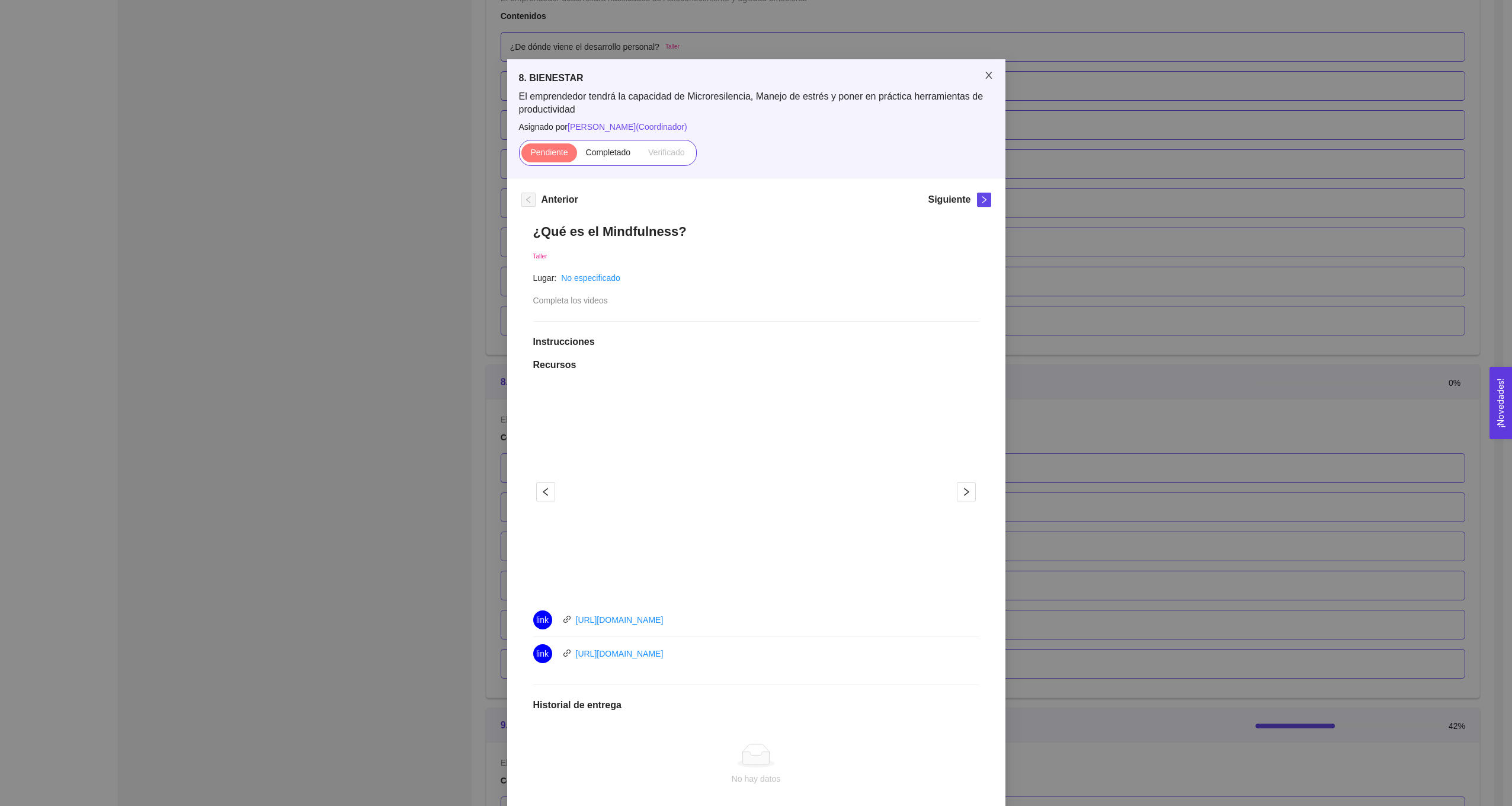
drag, startPoint x: 989, startPoint y: 76, endPoint x: 807, endPoint y: 65, distance: 182.3
click at [987, 76] on span "Close" at bounding box center [989, 76] width 33 height 33
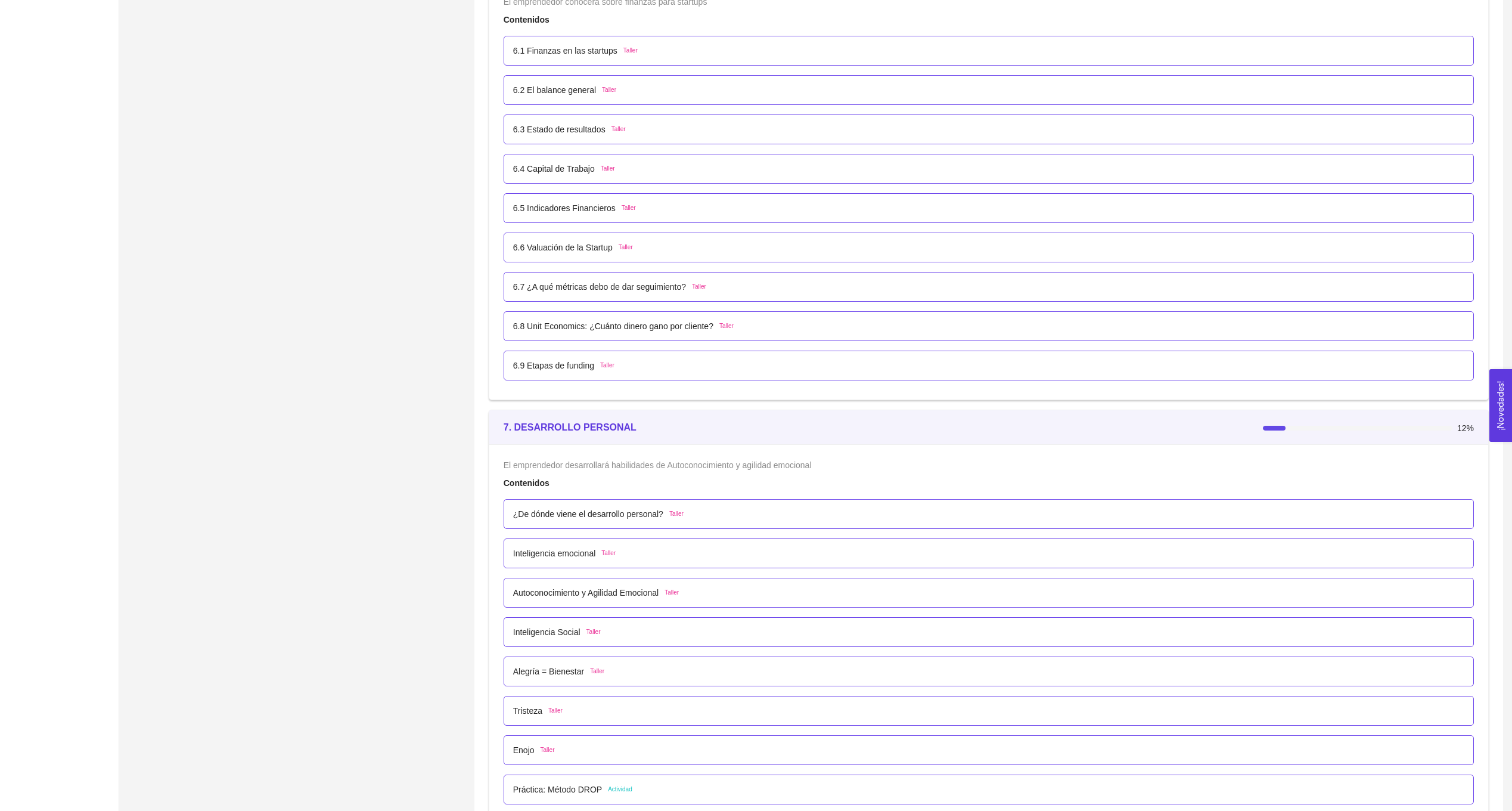
scroll to position [2743, 0]
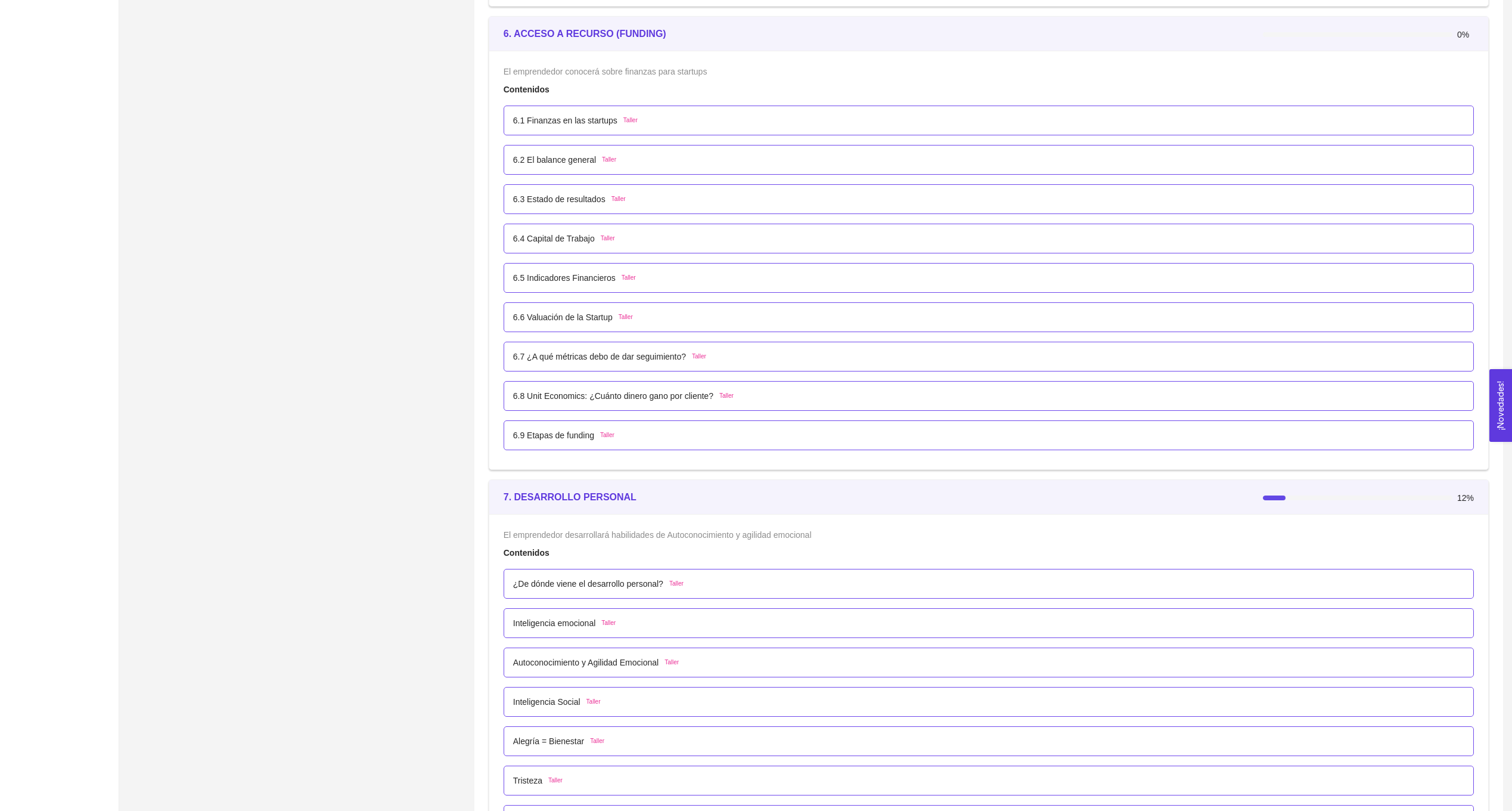
click at [425, 304] on div "Summary Editar Folio: COMP-04541 Nigthmare Factory Editar Software Servicios Ni…" at bounding box center [296, 23] width 347 height 5382
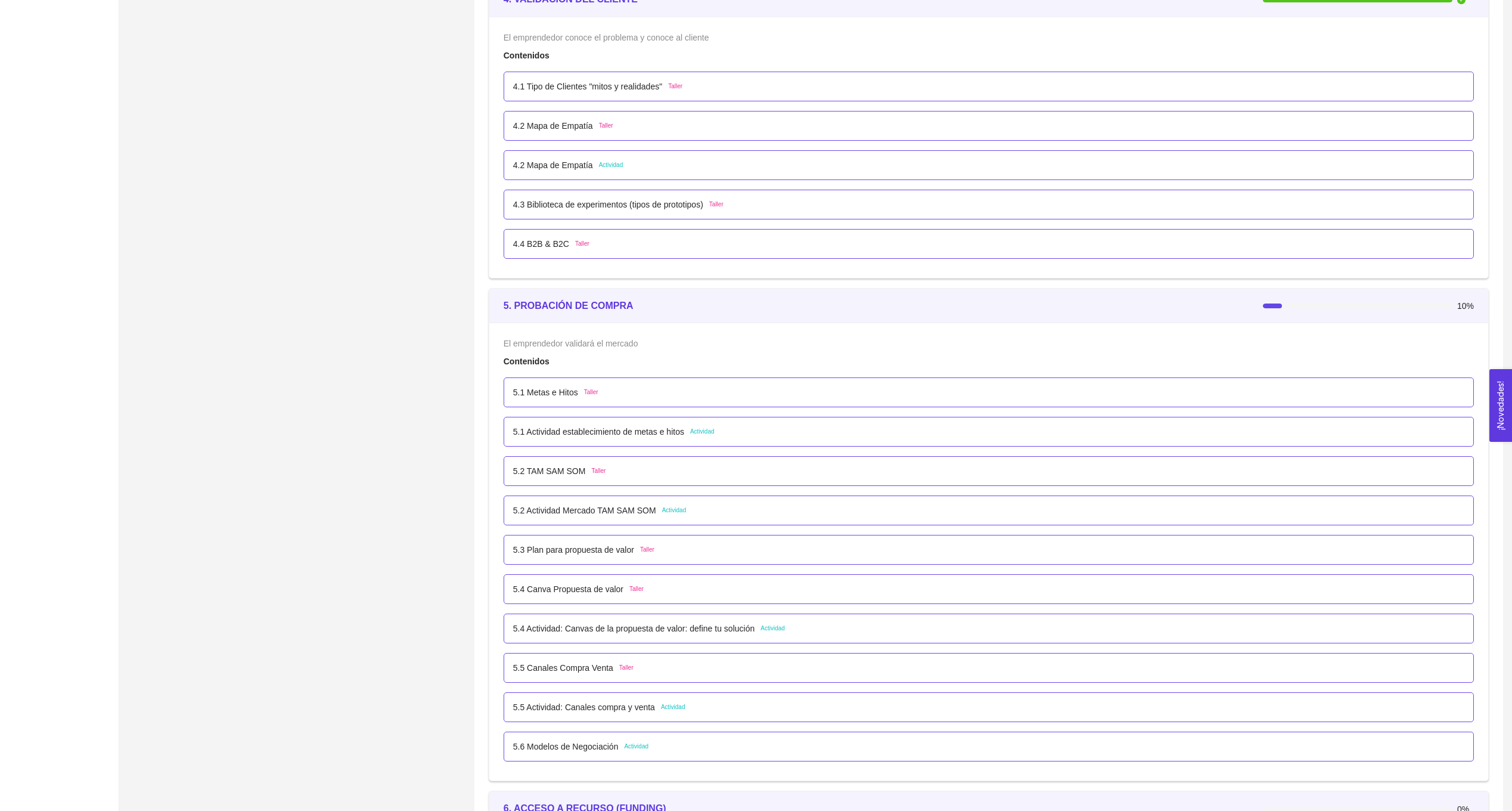
scroll to position [2027, 0]
